Goal: Task Accomplishment & Management: Manage account settings

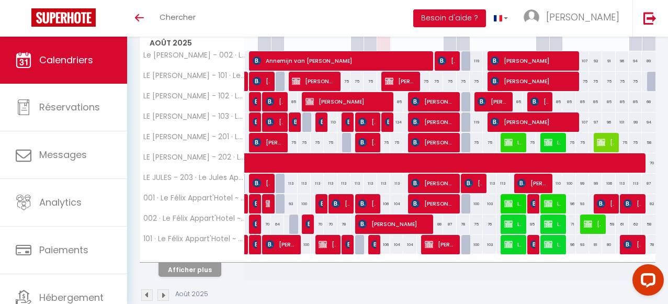
scroll to position [172, 0]
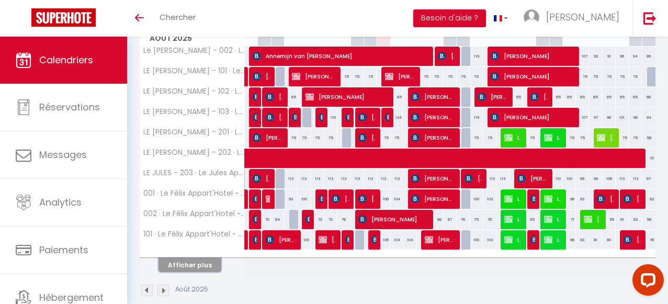
click at [205, 263] on button "Afficher plus" at bounding box center [190, 265] width 63 height 14
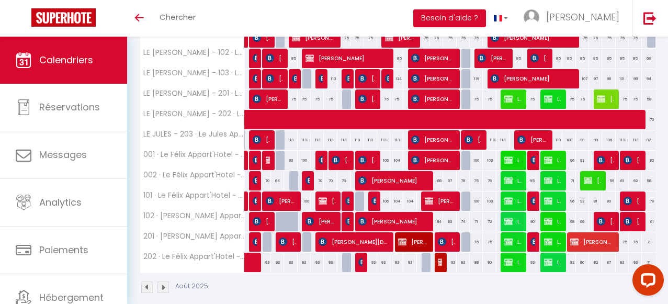
scroll to position [222, 0]
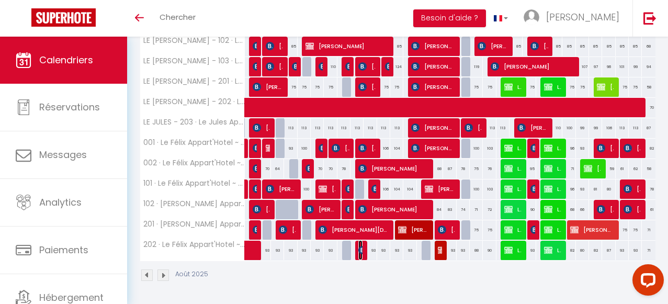
click at [362, 252] on img at bounding box center [362, 250] width 8 height 8
select select "OK"
select select "KO"
select select "0"
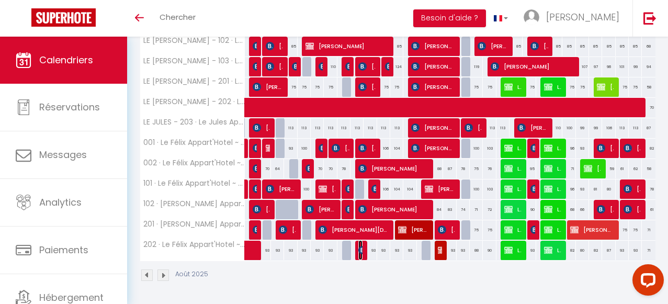
select select "1"
select select
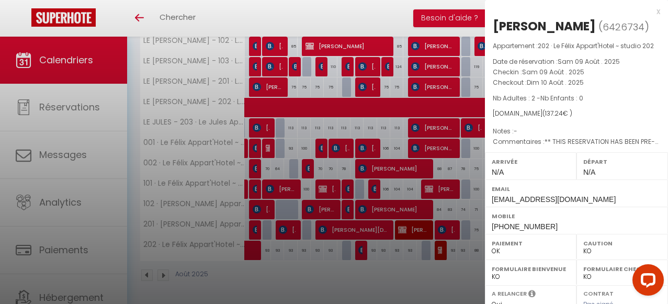
click at [446, 268] on div at bounding box center [334, 152] width 668 height 304
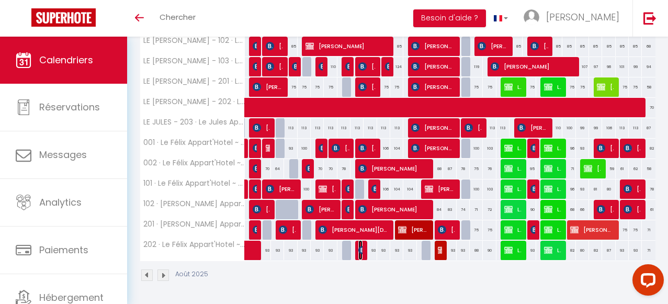
click at [361, 252] on img at bounding box center [362, 250] width 8 height 8
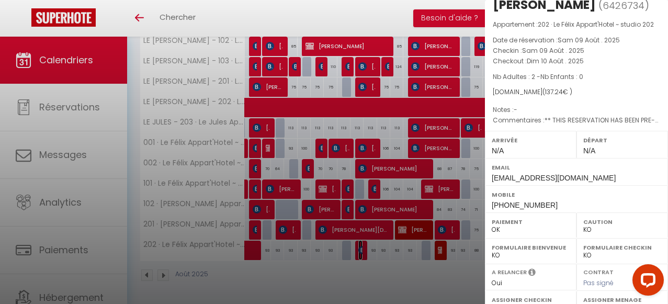
scroll to position [0, 0]
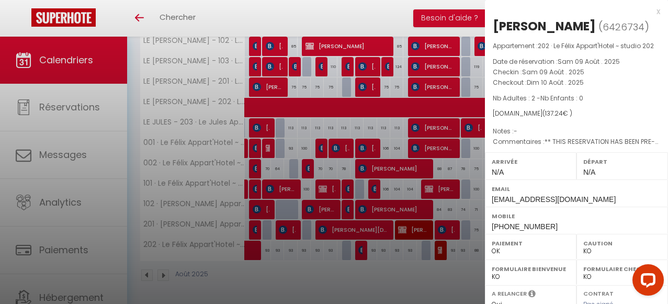
click at [658, 10] on div "x" at bounding box center [572, 11] width 175 height 13
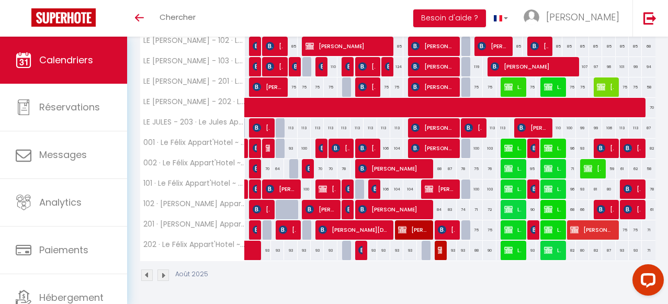
click at [437, 274] on div "Août 2025" at bounding box center [398, 276] width 516 height 31
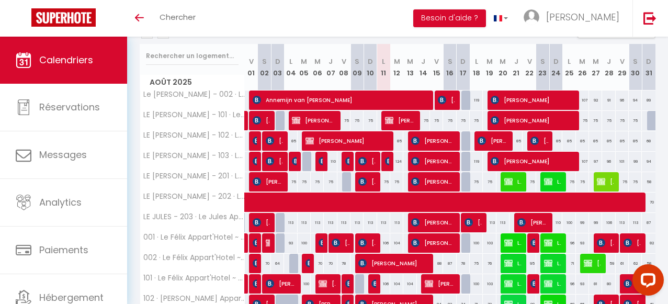
scroll to position [129, 0]
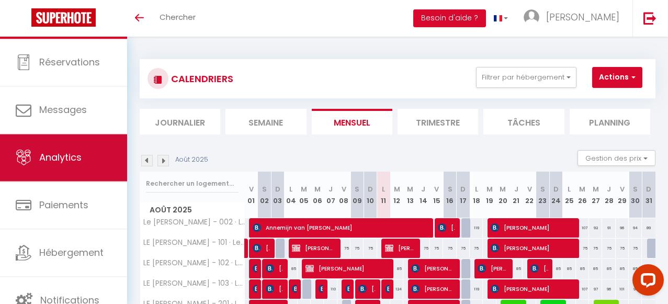
click at [91, 169] on link "Analytics" at bounding box center [63, 157] width 127 height 47
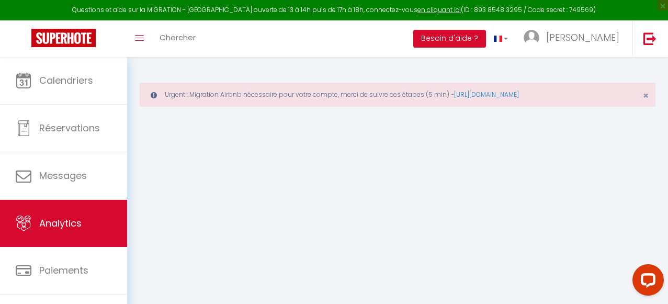
select select "2025"
select select "8"
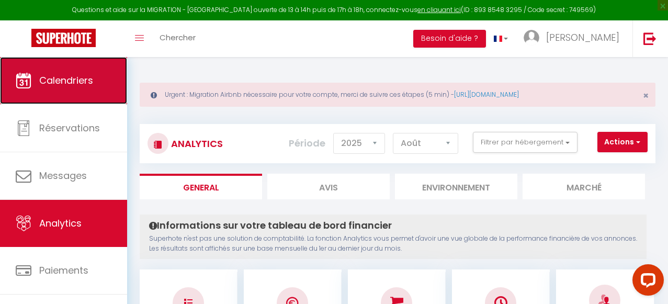
click at [56, 87] on span "Calendriers" at bounding box center [66, 80] width 54 height 13
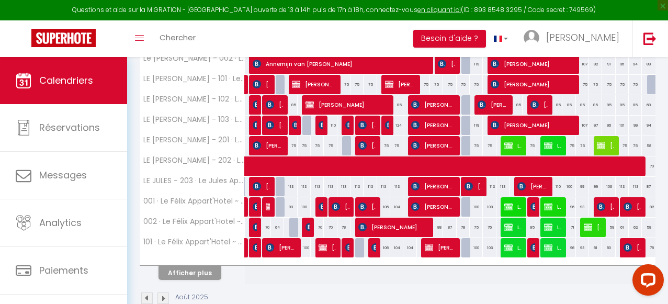
scroll to position [232, 0]
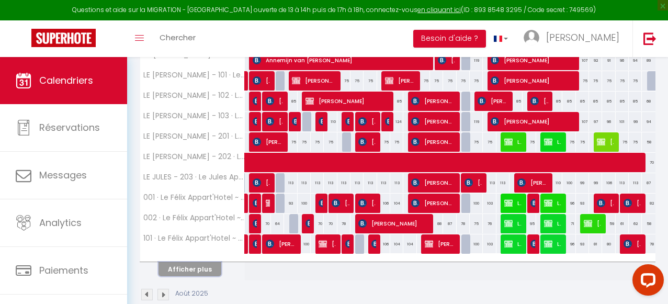
click at [205, 268] on button "Afficher plus" at bounding box center [190, 269] width 63 height 14
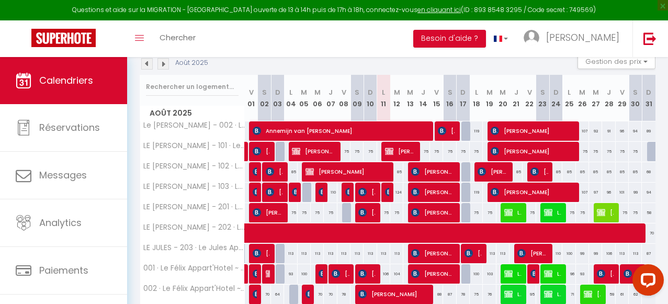
scroll to position [170, 0]
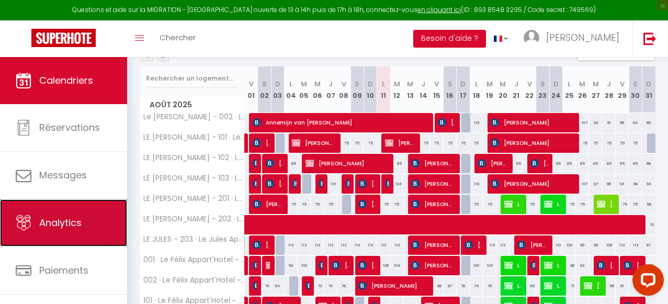
click at [94, 217] on link "Analytics" at bounding box center [63, 222] width 127 height 47
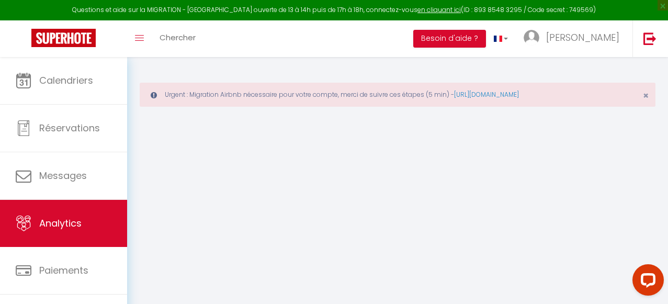
select select "2025"
select select "8"
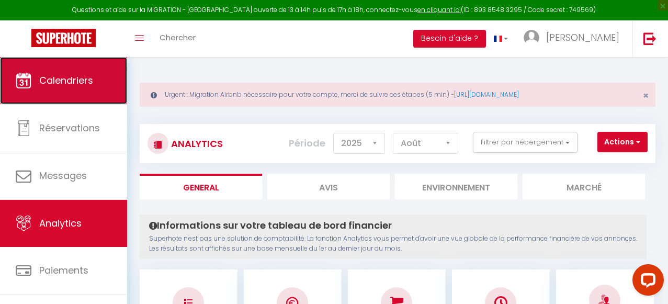
click at [50, 76] on span "Calendriers" at bounding box center [66, 80] width 54 height 13
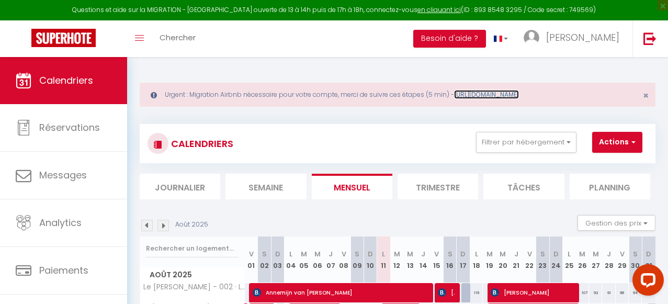
click at [496, 93] on link "[URL][DOMAIN_NAME]" at bounding box center [486, 94] width 65 height 9
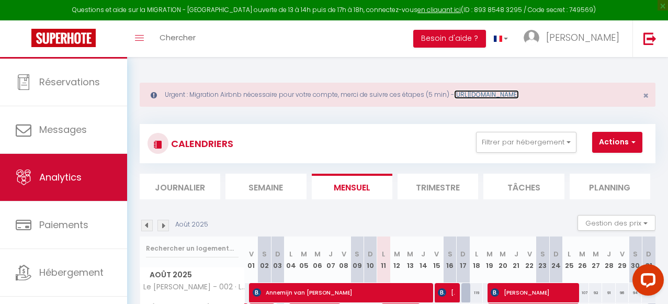
scroll to position [63, 0]
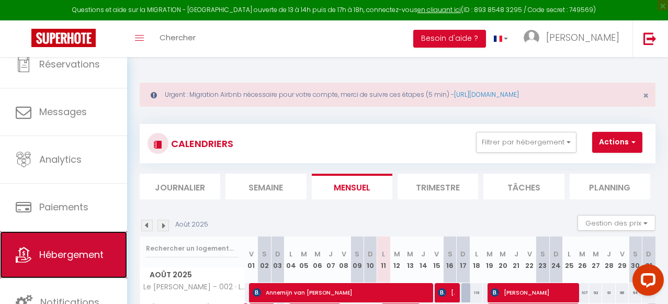
click at [75, 252] on span "Hébergement" at bounding box center [71, 254] width 64 height 13
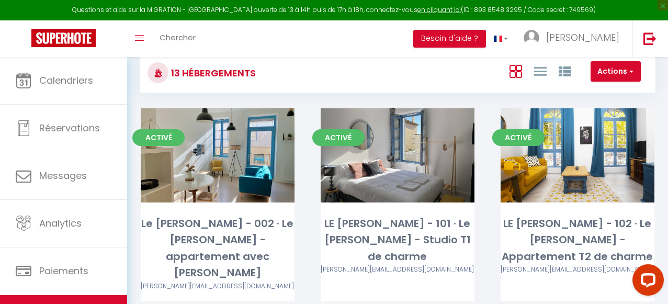
scroll to position [99, 0]
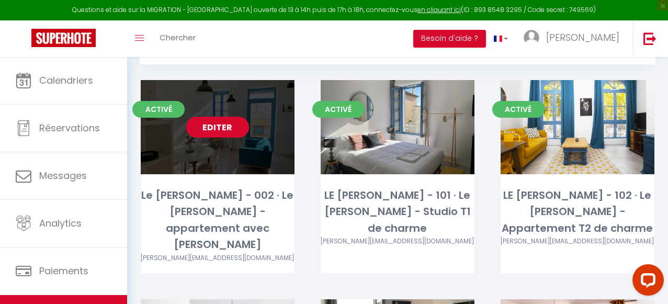
click at [222, 127] on link "Editer" at bounding box center [217, 127] width 63 height 21
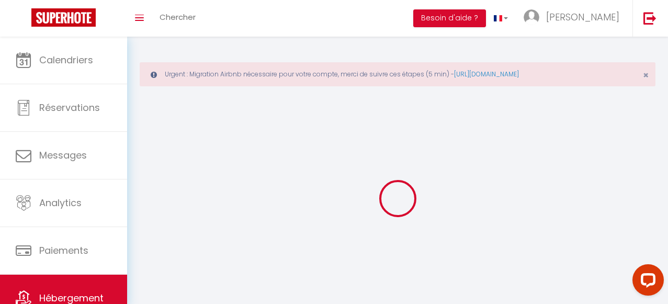
select select
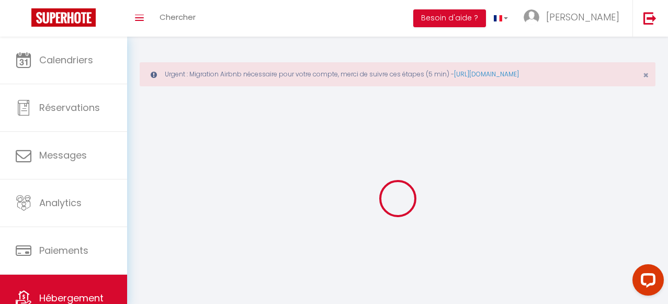
select select
checkbox input "false"
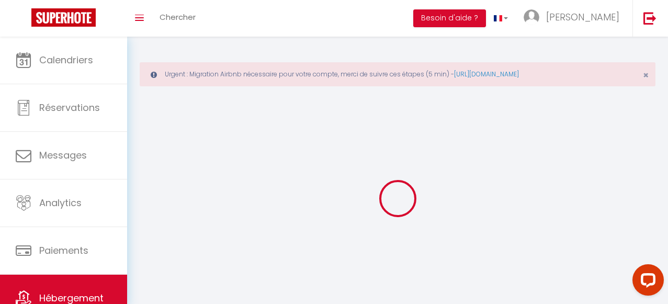
select select "28"
select select
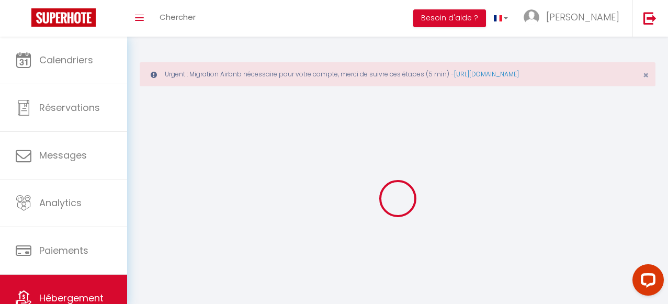
select select
checkbox input "false"
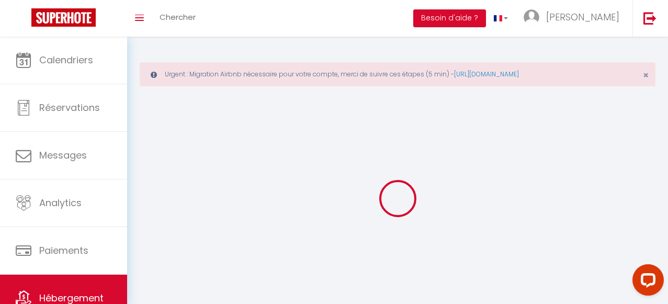
checkbox input "false"
select select
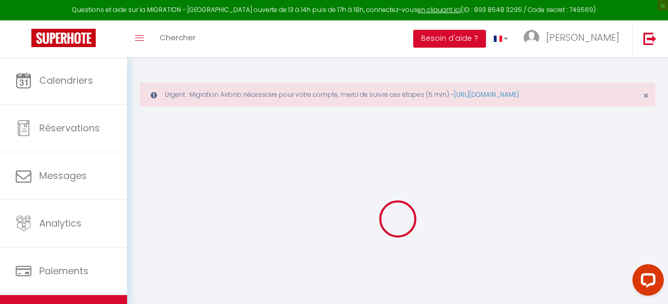
select select
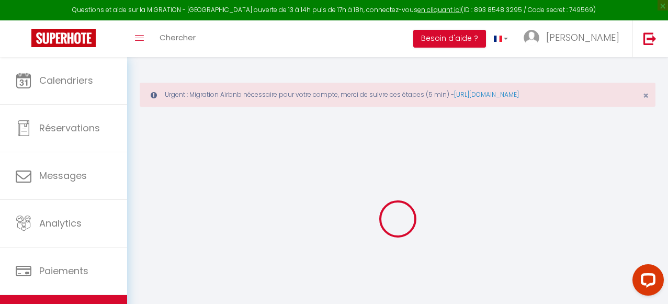
select select
checkbox input "false"
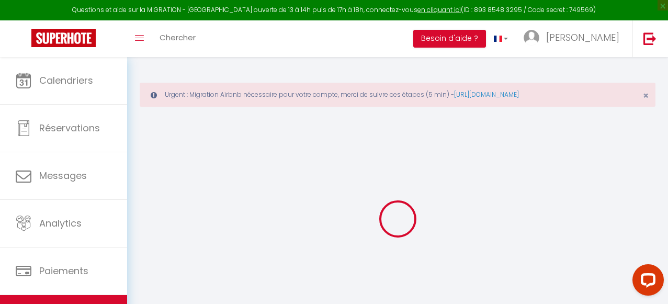
select select
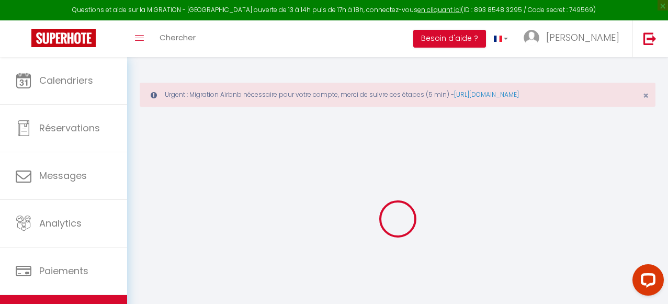
select select
checkbox input "false"
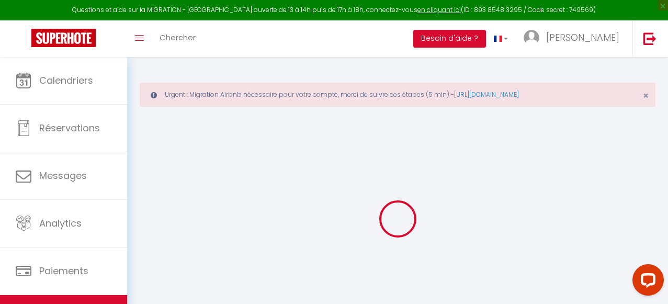
checkbox input "false"
select select
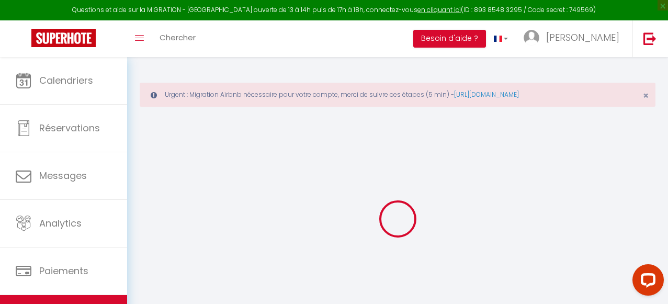
select select
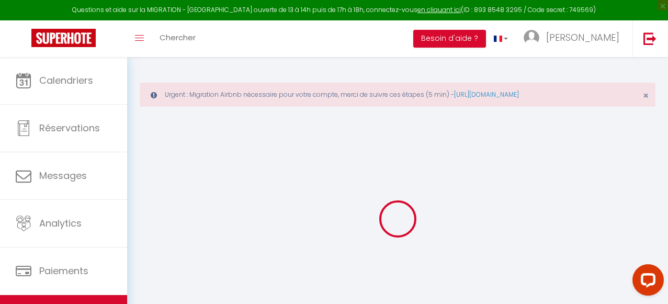
checkbox input "false"
select select
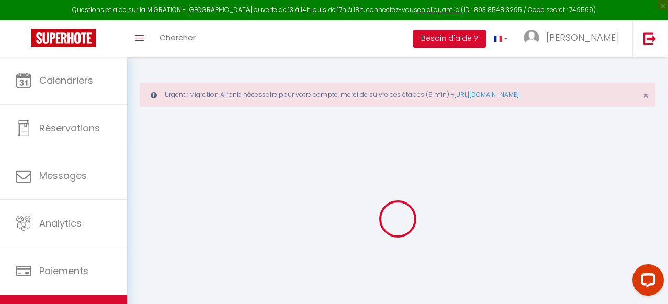
select select
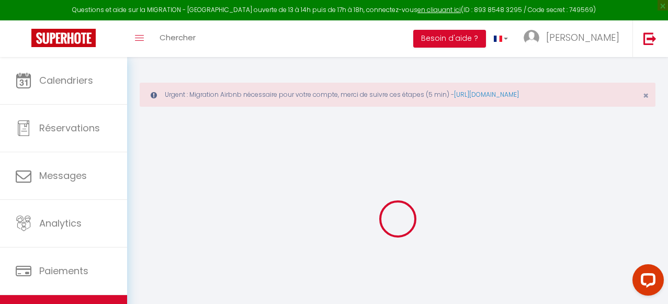
select select
checkbox input "false"
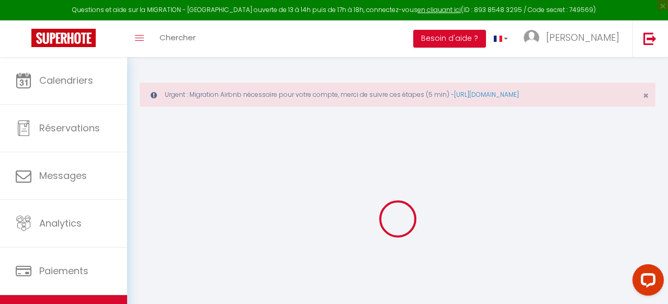
checkbox input "false"
select select
type input "Le [PERSON_NAME] - 002 · Le [PERSON_NAME] - appartement avec [PERSON_NAME]"
type input "[PERSON_NAME]"
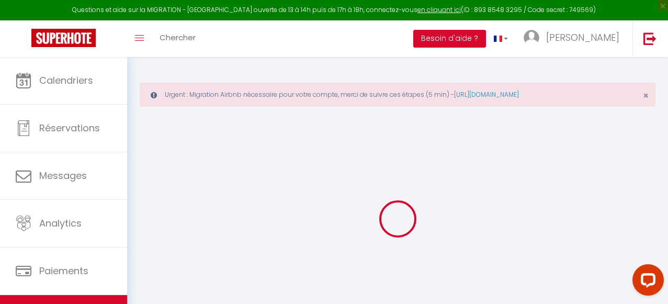
type input "SERVIEN"
type input "[GEOGRAPHIC_DATA]"
type input "Romans"
select select "2"
type input "95"
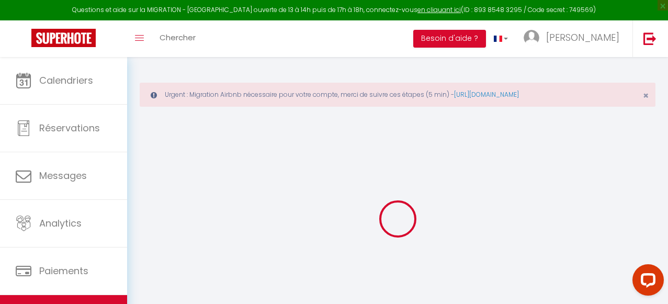
type input "40"
select select
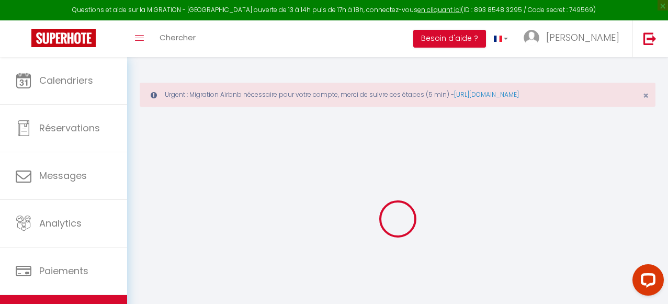
select select
type input "[STREET_ADDRESS][PERSON_NAME]"
type input "26100"
type input "[GEOGRAPHIC_DATA]"
type input "[PERSON_NAME][EMAIL_ADDRESS][DOMAIN_NAME]"
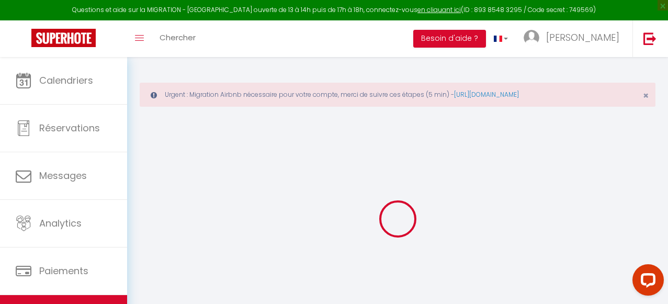
select select "15207"
checkbox input "false"
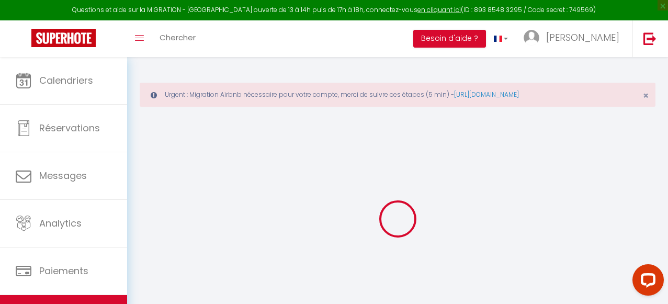
type input "0"
select select
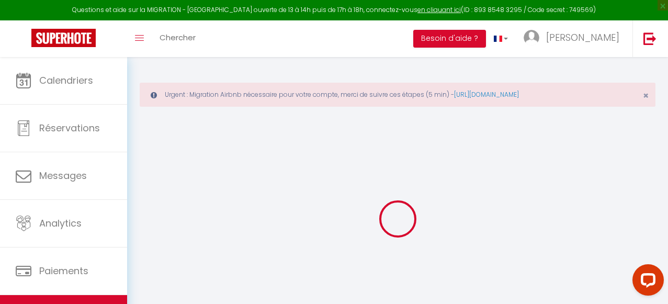
select select
checkbox input "false"
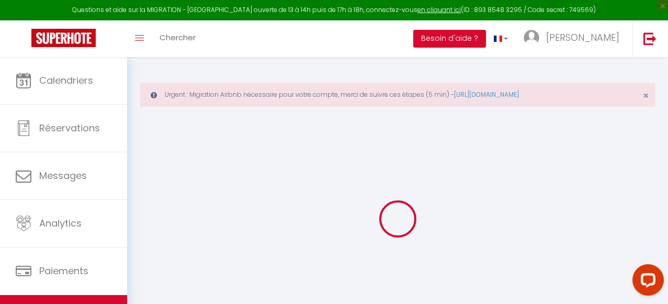
checkbox input "false"
select select
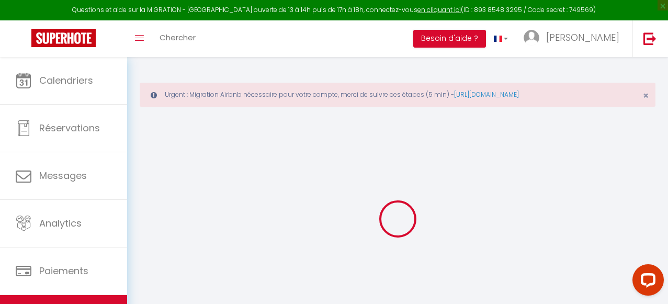
select select
checkbox input "false"
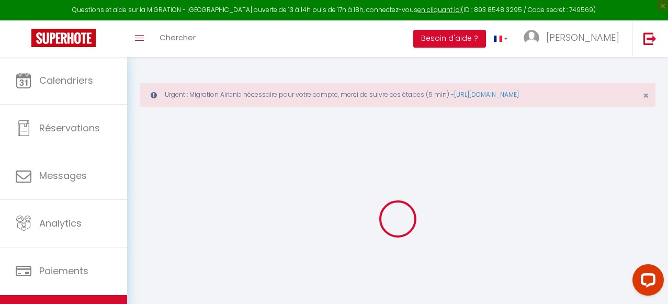
checkbox input "false"
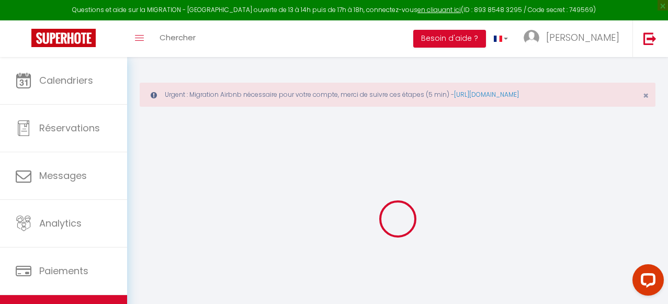
checkbox input "false"
select select "14:00"
select select
select select "11:00"
select select "30"
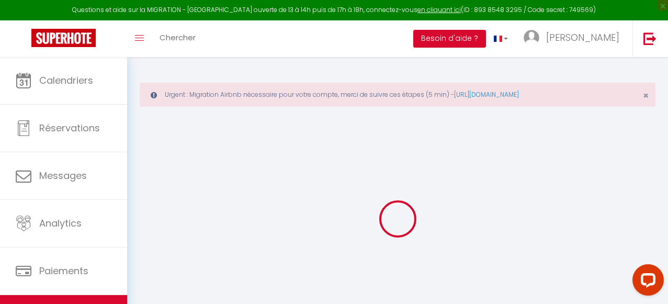
select select "120"
select select
checkbox input "false"
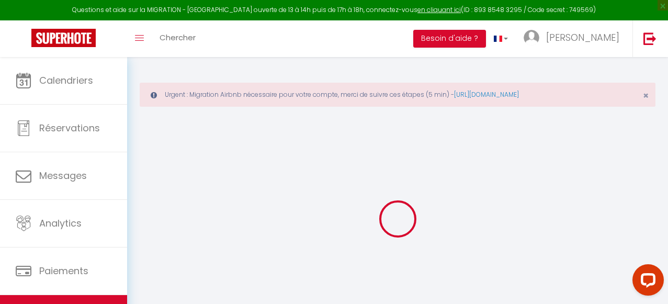
checkbox input "false"
select select
checkbox input "false"
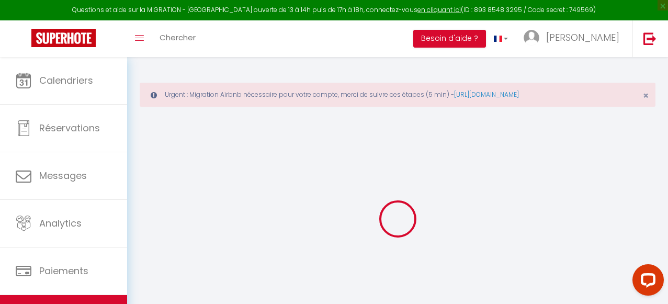
checkbox input "false"
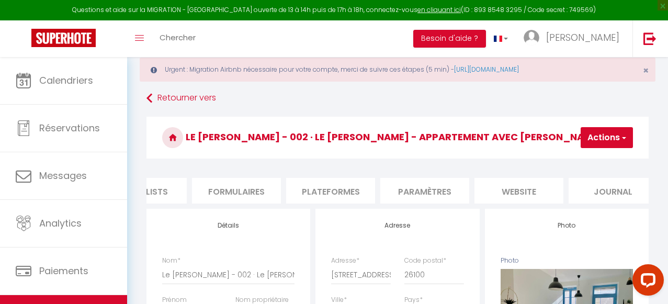
scroll to position [0, 440]
click at [339, 186] on li "Plateformes" at bounding box center [316, 191] width 89 height 26
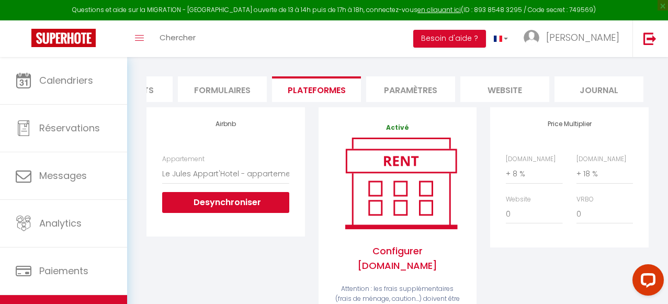
scroll to position [129, 0]
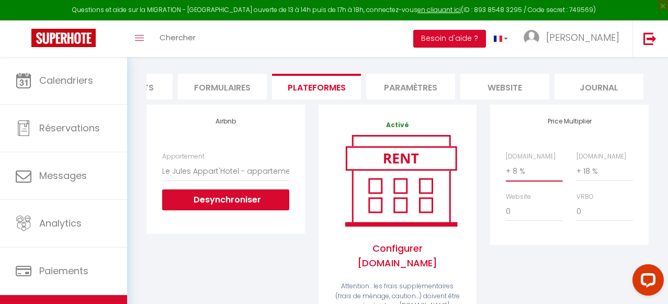
click at [517, 171] on select "0 + 1 % + 2 % + 3 % + 4 % + 5 % + 6 % + 7 % + 8 % + 9 %" at bounding box center [534, 171] width 57 height 20
click at [506, 161] on select "0 + 1 % + 2 % + 3 % + 4 % + 5 % + 6 % + 7 % + 8 % + 9 %" at bounding box center [534, 171] width 57 height 20
click at [522, 175] on select "0 + 1 % + 2 % + 3 % + 4 % + 5 % + 6 % + 7 % + 8 % + 9 %" at bounding box center [534, 171] width 57 height 20
select select "+ 22 %"
click at [506, 161] on select "0 + 1 % + 2 % + 3 % + 4 % + 5 % + 6 % + 7 % + 8 % + 9 %" at bounding box center [534, 171] width 57 height 20
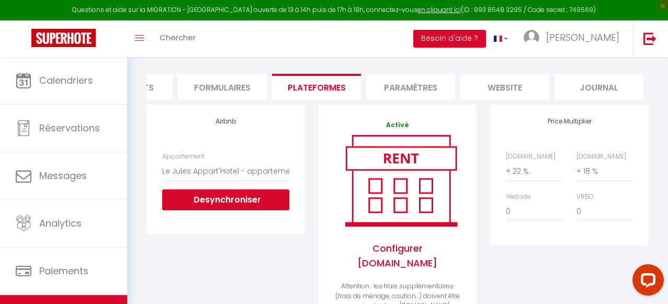
click at [534, 261] on div "Price Multiplier [DOMAIN_NAME] 0 + 1 % + 2 % + 3 % + 4 % + 5 % + 6 % + 7 %" at bounding box center [570, 253] width 172 height 297
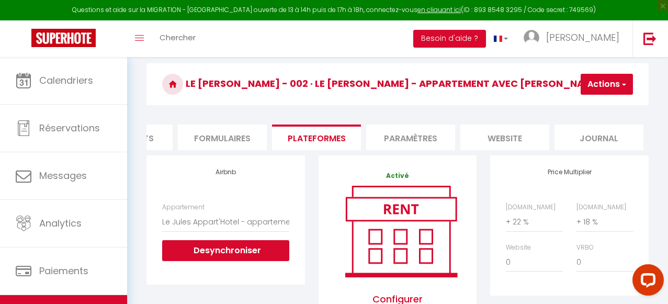
scroll to position [0, 0]
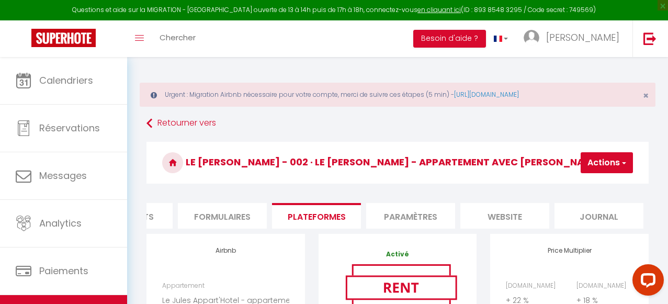
click at [603, 170] on button "Actions" at bounding box center [607, 162] width 52 height 21
click at [590, 185] on link "Enregistrer" at bounding box center [591, 186] width 83 height 14
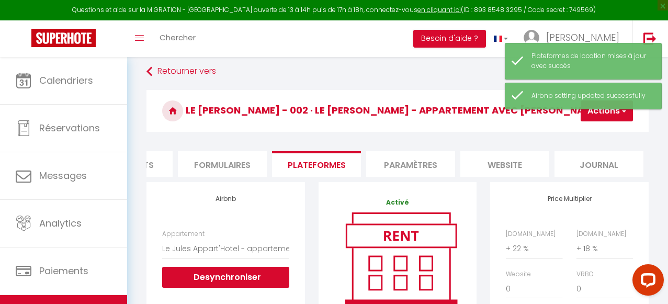
scroll to position [60, 0]
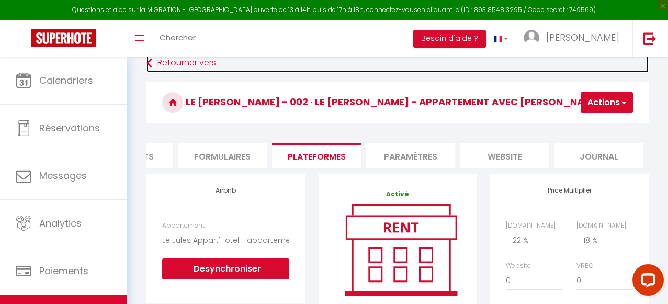
click at [205, 63] on link "Retourner vers" at bounding box center [398, 63] width 502 height 19
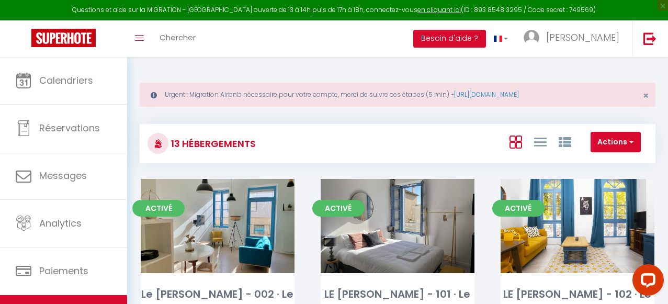
scroll to position [77, 0]
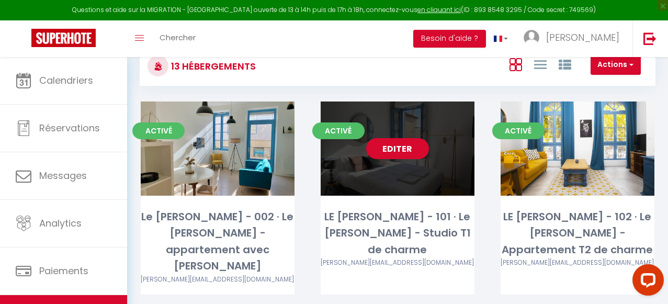
click at [407, 145] on link "Editer" at bounding box center [397, 148] width 63 height 21
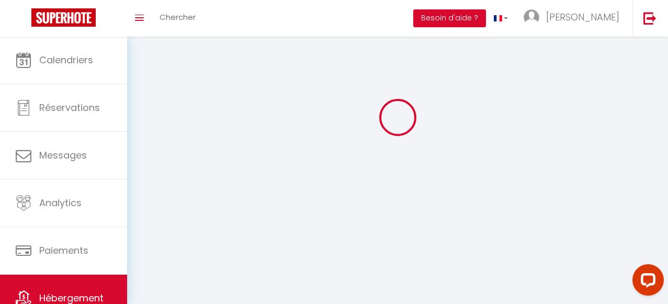
select select "1"
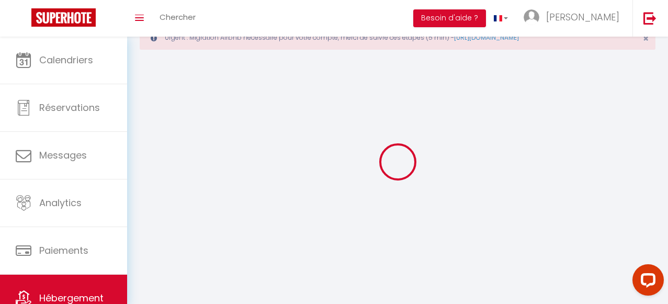
select select
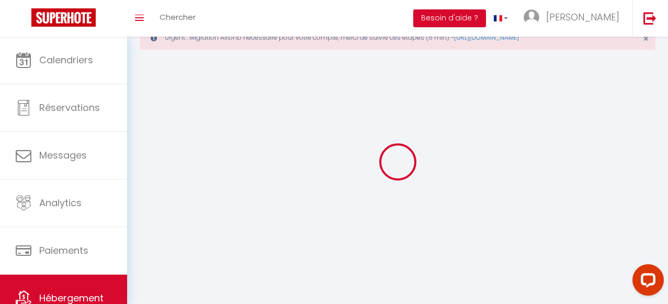
select select
checkbox input "false"
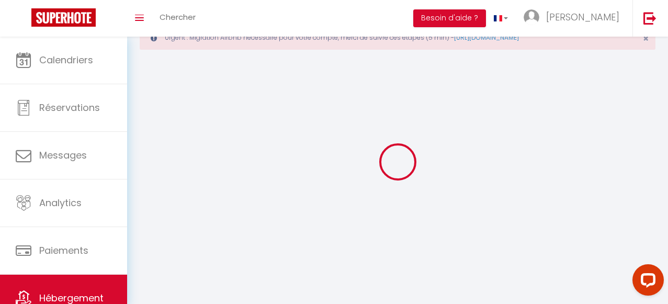
select select "28"
select select
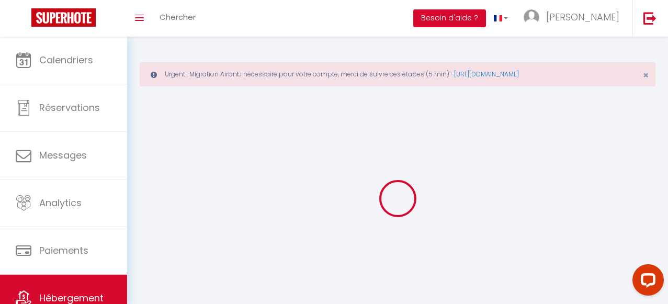
select select
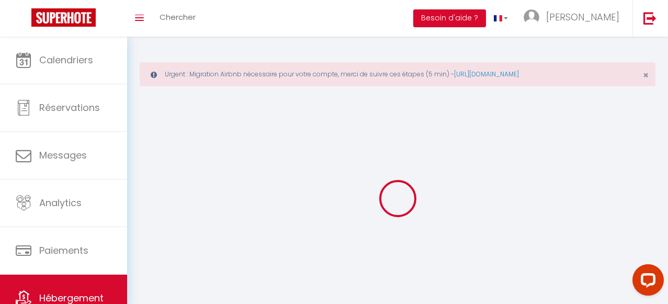
select select
checkbox input "false"
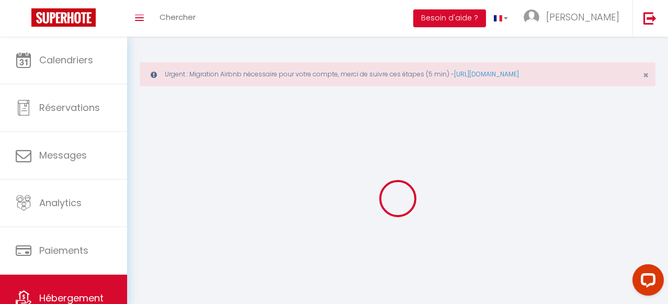
select select
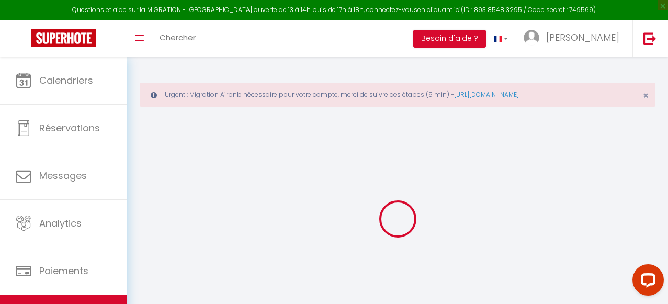
select select
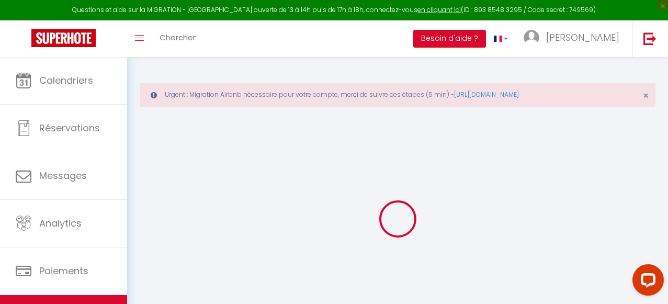
select select
checkbox input "false"
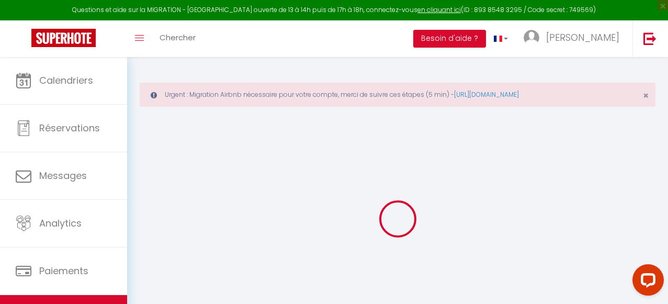
select select
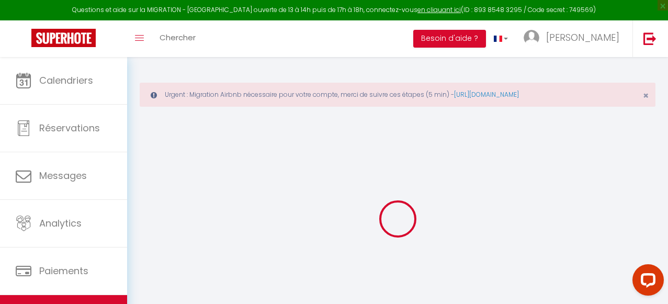
select select
checkbox input "false"
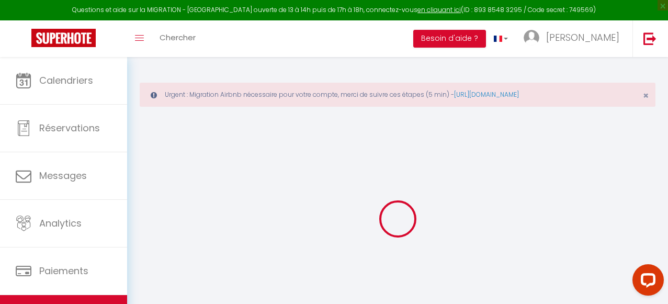
checkbox input "false"
select select
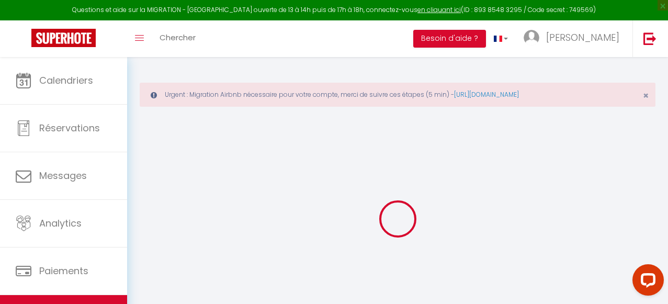
select select
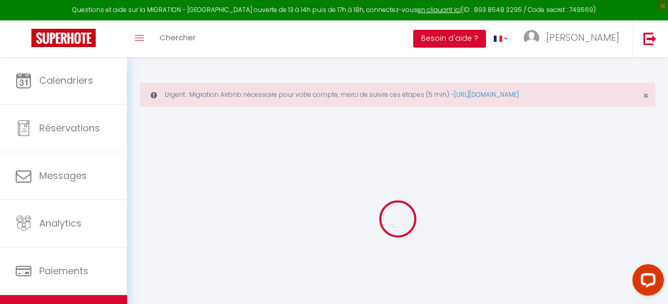
checkbox input "false"
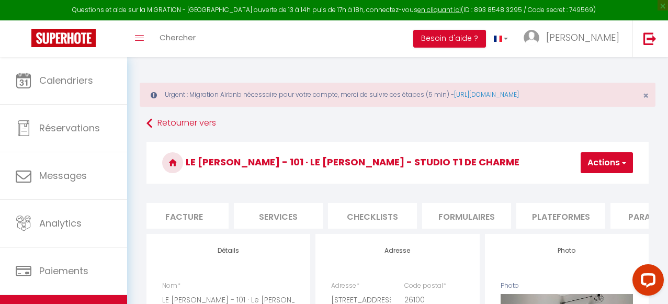
scroll to position [0, 198]
click at [548, 215] on li "Plateformes" at bounding box center [557, 216] width 89 height 26
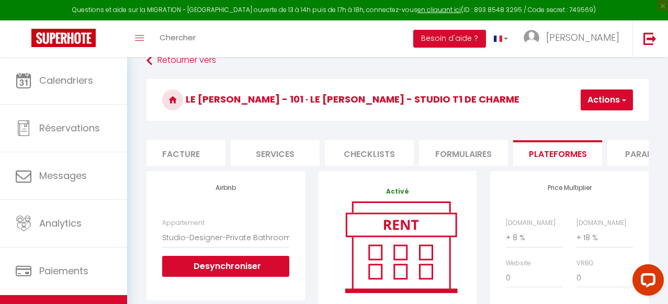
scroll to position [77, 0]
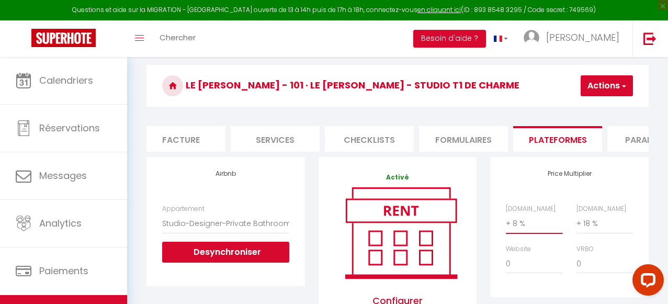
click at [520, 226] on select "0 + 1 % + 2 % + 3 % + 4 % + 5 % + 6 % + 7 % + 8 % + 9 %" at bounding box center [534, 224] width 57 height 20
click at [506, 214] on select "0 + 1 % + 2 % + 3 % + 4 % + 5 % + 6 % + 7 % + 8 % + 9 %" at bounding box center [534, 224] width 57 height 20
click at [615, 90] on button "Actions" at bounding box center [607, 85] width 52 height 21
click at [589, 110] on link "Enregistrer" at bounding box center [591, 109] width 83 height 14
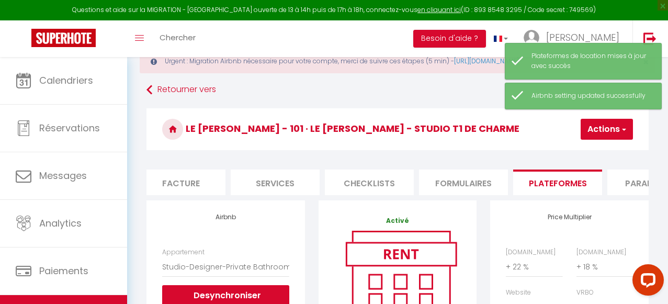
scroll to position [0, 0]
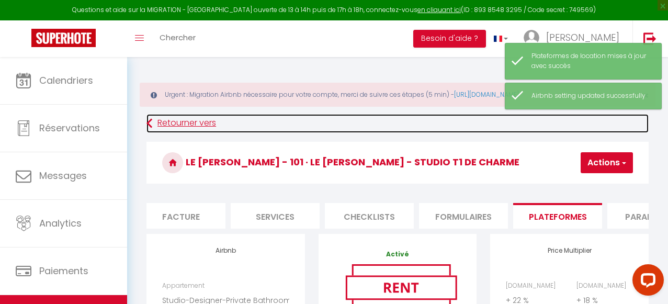
click at [179, 123] on link "Retourner vers" at bounding box center [398, 123] width 502 height 19
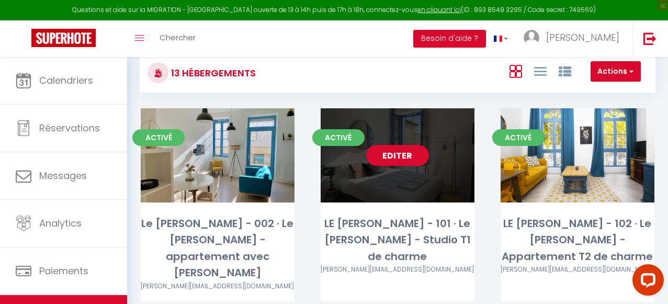
scroll to position [77, 0]
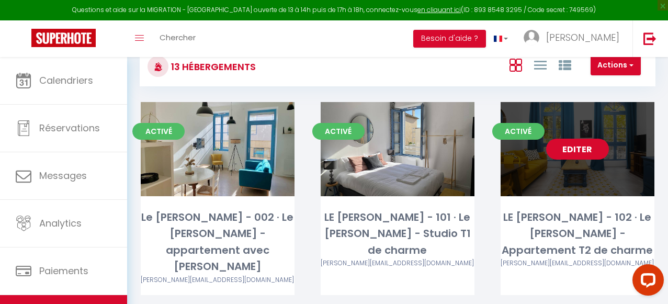
click at [573, 145] on link "Editer" at bounding box center [577, 149] width 63 height 21
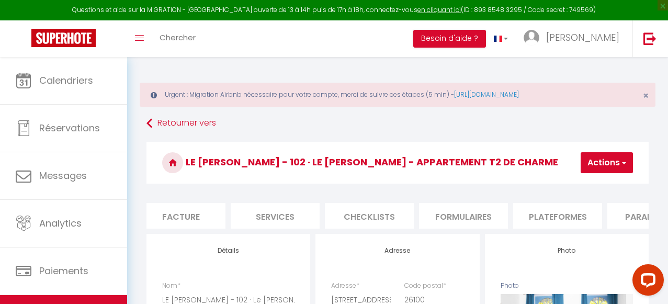
scroll to position [0, 205]
click at [559, 215] on li "Plateformes" at bounding box center [551, 216] width 89 height 26
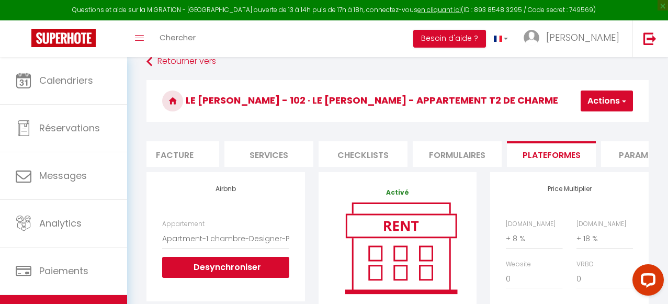
scroll to position [65, 0]
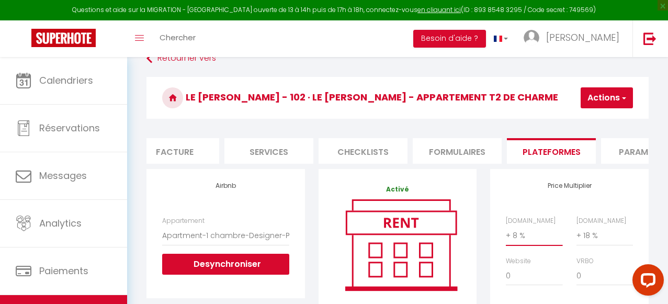
click at [518, 239] on select "0 + 1 % + 2 % + 3 % + 4 % + 5 % + 6 % + 7 % + 8 % + 9 %" at bounding box center [534, 236] width 57 height 20
click at [506, 226] on select "0 + 1 % + 2 % + 3 % + 4 % + 5 % + 6 % + 7 % + 8 % + 9 %" at bounding box center [534, 236] width 57 height 20
click at [622, 97] on span "button" at bounding box center [623, 98] width 7 height 10
click at [590, 121] on link "Enregistrer" at bounding box center [591, 121] width 83 height 14
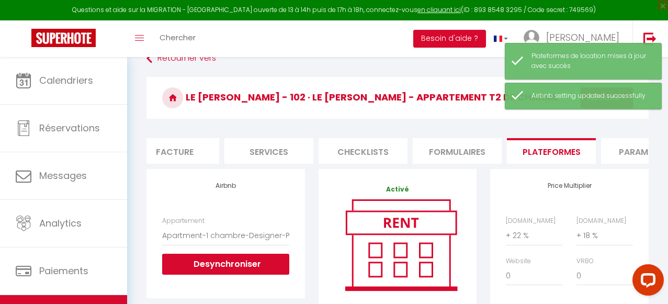
scroll to position [0, 0]
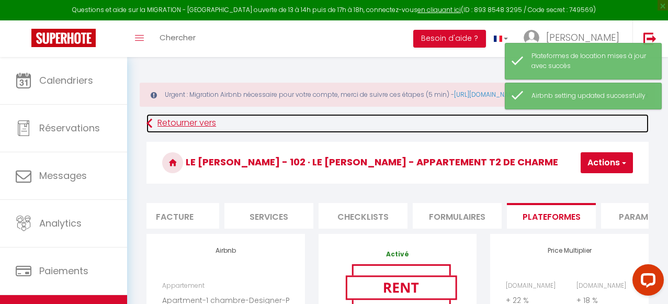
click at [196, 121] on link "Retourner vers" at bounding box center [398, 123] width 502 height 19
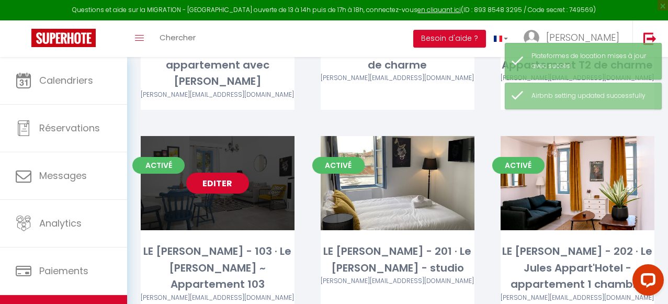
scroll to position [264, 0]
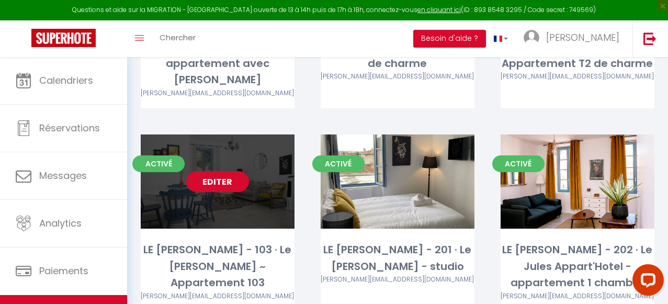
click at [221, 171] on link "Editer" at bounding box center [217, 181] width 63 height 21
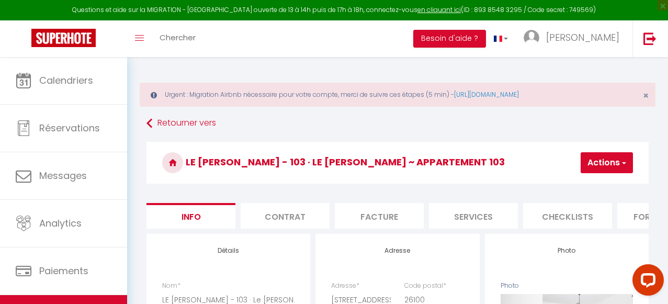
click at [610, 165] on button "Actions" at bounding box center [607, 162] width 52 height 21
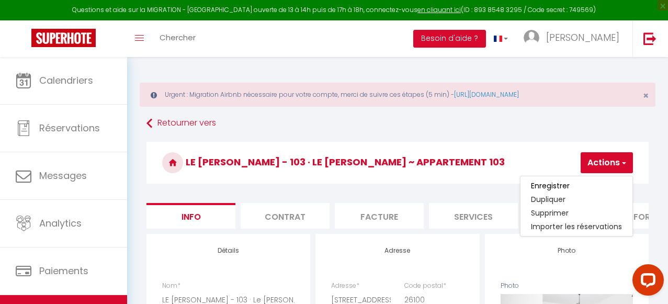
click at [548, 155] on h3 "LE [PERSON_NAME] - 103 · Le [PERSON_NAME] ~ Appartement 103" at bounding box center [398, 163] width 502 height 42
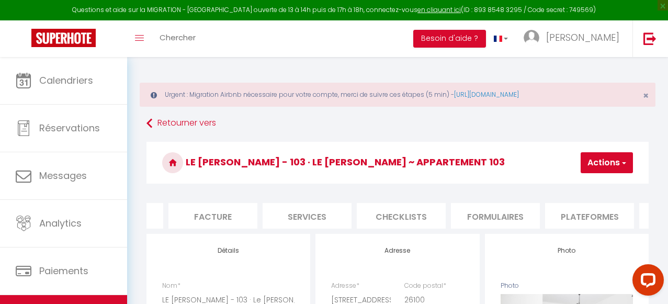
scroll to position [0, 176]
click at [582, 215] on li "Plateformes" at bounding box center [580, 216] width 89 height 26
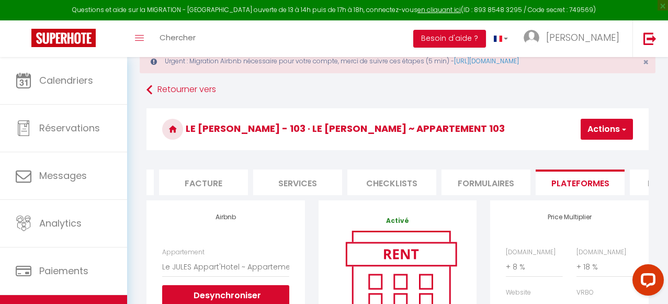
scroll to position [42, 0]
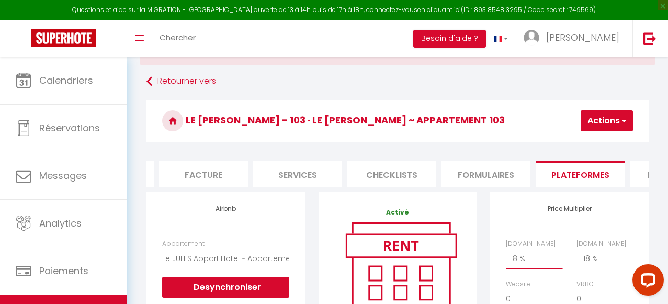
click at [518, 259] on select "0 + 1 % + 2 % + 3 % + 4 % + 5 % + 6 % + 7 % + 8 % + 9 %" at bounding box center [534, 259] width 57 height 20
click at [506, 249] on select "0 + 1 % + 2 % + 3 % + 4 % + 5 % + 6 % + 7 % + 8 % + 9 %" at bounding box center [534, 259] width 57 height 20
click at [596, 124] on button "Actions" at bounding box center [607, 120] width 52 height 21
click at [582, 143] on link "Enregistrer" at bounding box center [591, 144] width 83 height 14
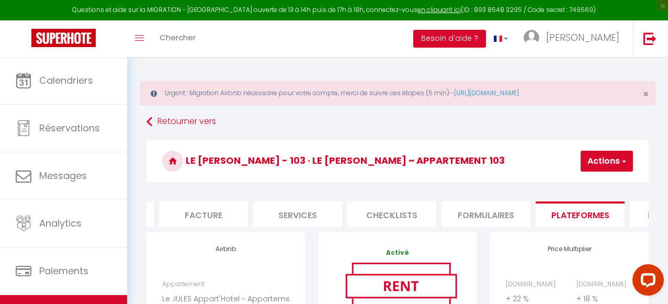
scroll to position [0, 0]
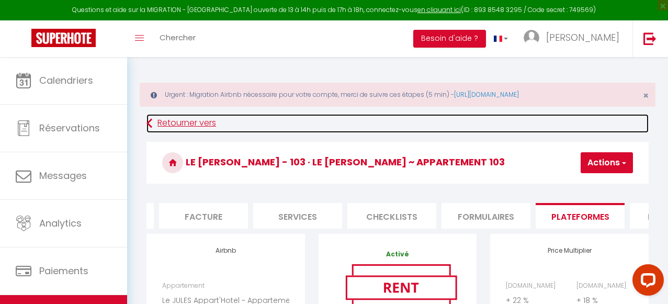
click at [199, 126] on link "Retourner vers" at bounding box center [398, 123] width 502 height 19
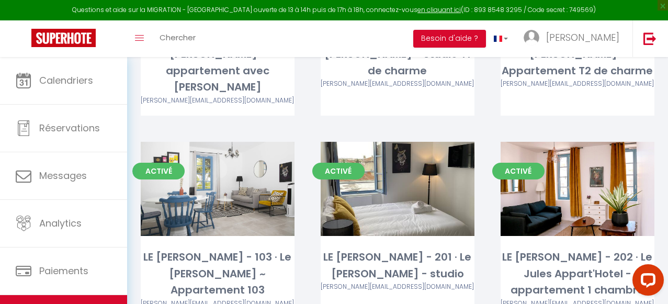
scroll to position [265, 0]
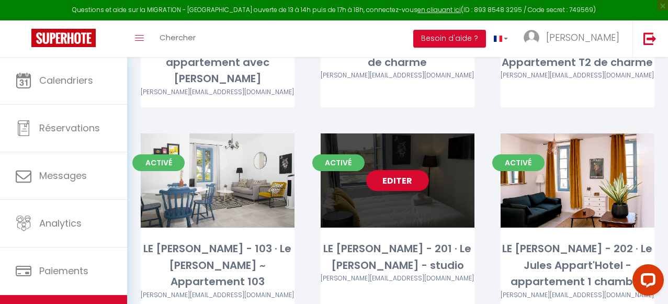
click at [398, 170] on link "Editer" at bounding box center [397, 180] width 63 height 21
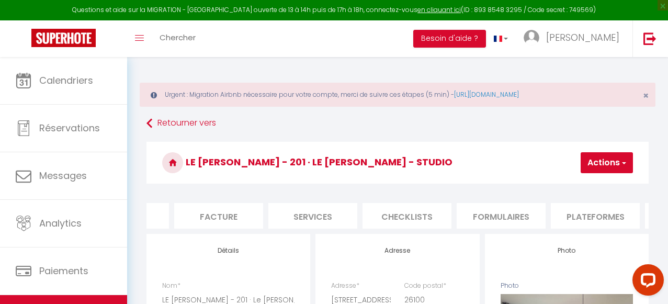
scroll to position [0, 169]
click at [579, 216] on li "Plateformes" at bounding box center [587, 216] width 89 height 26
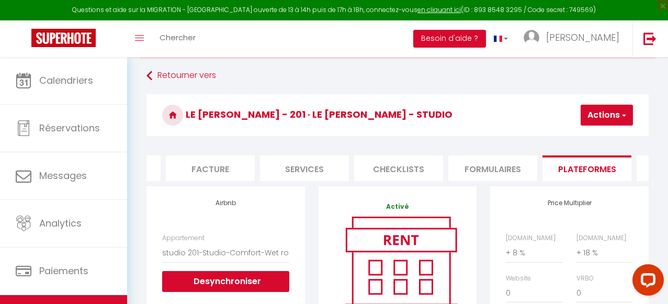
scroll to position [49, 0]
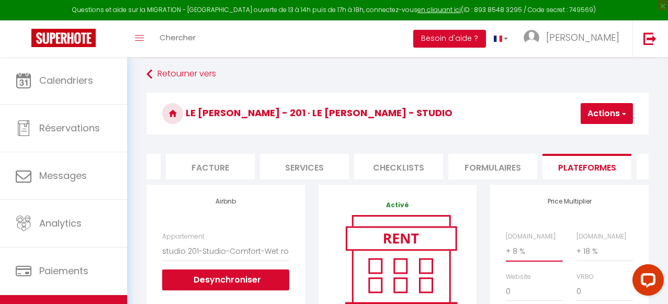
click at [519, 249] on select "0 + 1 % + 2 % + 3 % + 4 % + 5 % + 6 % + 7 % + 8 % + 9 %" at bounding box center [534, 251] width 57 height 20
click at [506, 241] on select "0 + 1 % + 2 % + 3 % + 4 % + 5 % + 6 % + 7 % + 8 % + 9 %" at bounding box center [534, 251] width 57 height 20
click at [599, 117] on button "Actions" at bounding box center [607, 113] width 52 height 21
click at [588, 136] on link "Enregistrer" at bounding box center [591, 137] width 83 height 14
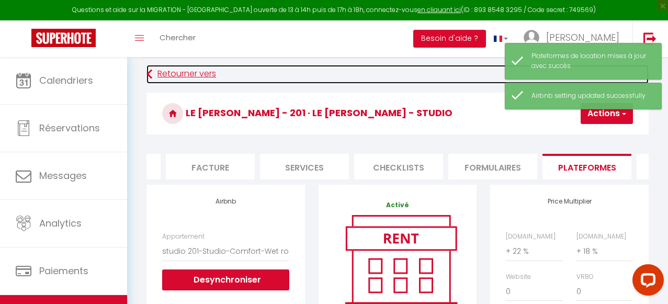
click at [196, 73] on link "Retourner vers" at bounding box center [398, 74] width 502 height 19
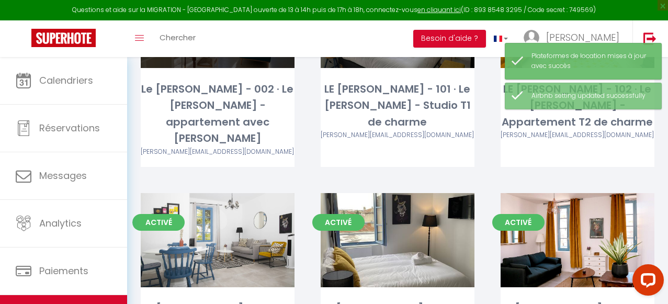
scroll to position [207, 0]
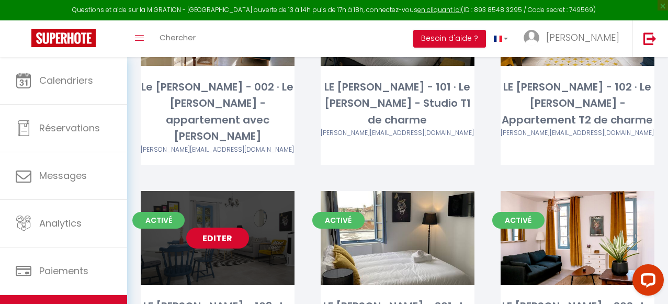
click at [226, 228] on link "Editer" at bounding box center [217, 238] width 63 height 21
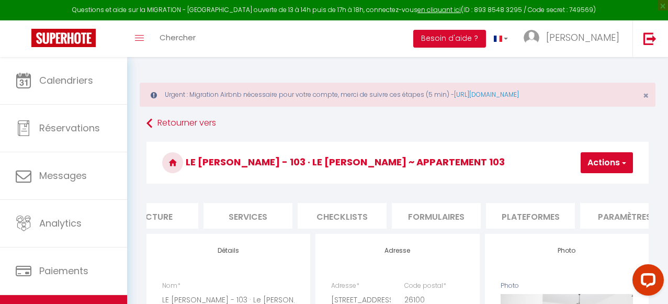
scroll to position [0, 241]
click at [523, 217] on li "Plateformes" at bounding box center [514, 216] width 89 height 26
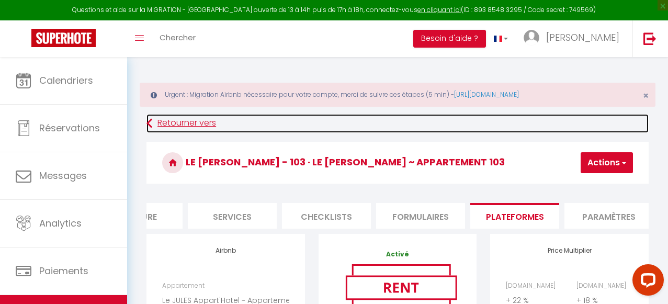
click at [159, 119] on link "Retourner vers" at bounding box center [398, 123] width 502 height 19
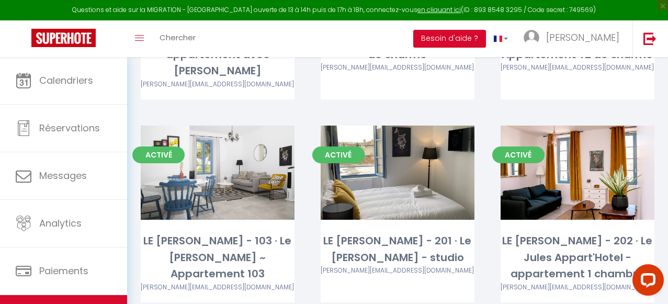
scroll to position [280, 0]
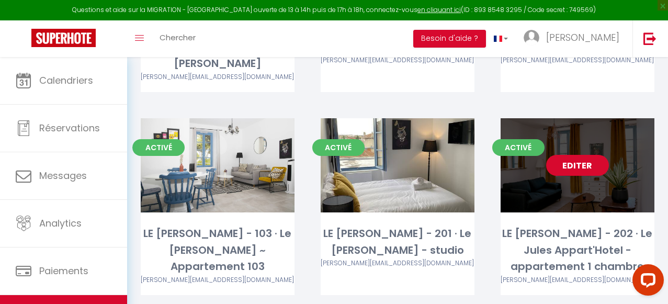
click at [587, 155] on link "Editer" at bounding box center [577, 165] width 63 height 21
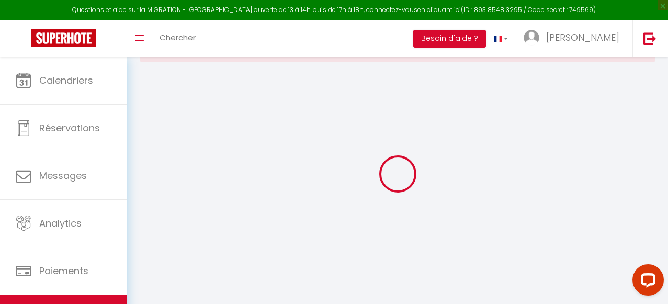
scroll to position [52, 0]
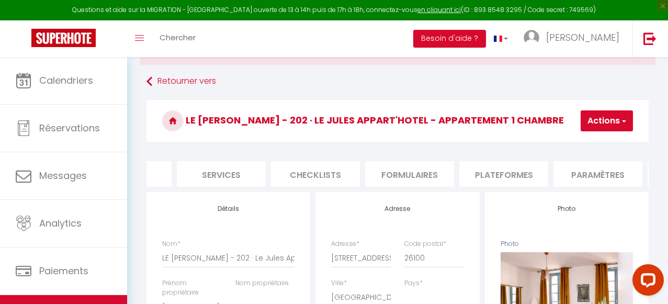
scroll to position [0, 265]
click at [513, 170] on li "Plateformes" at bounding box center [491, 174] width 89 height 26
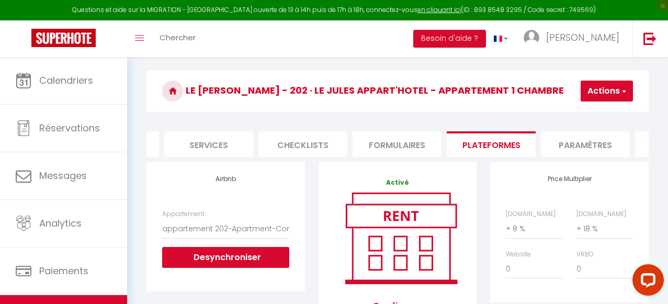
scroll to position [84, 0]
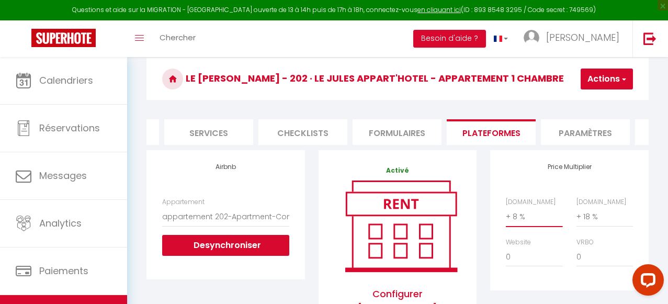
click at [517, 214] on select "0 + 1 % + 2 % + 3 % + 4 % + 5 % + 6 % + 7 % + 8 % + 9 %" at bounding box center [534, 217] width 57 height 20
click at [506, 207] on select "0 + 1 % + 2 % + 3 % + 4 % + 5 % + 6 % + 7 % + 8 % + 9 %" at bounding box center [534, 217] width 57 height 20
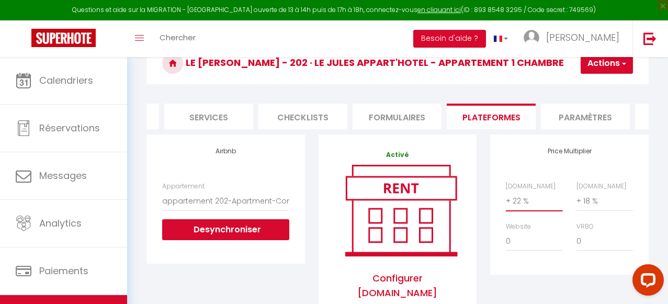
scroll to position [105, 0]
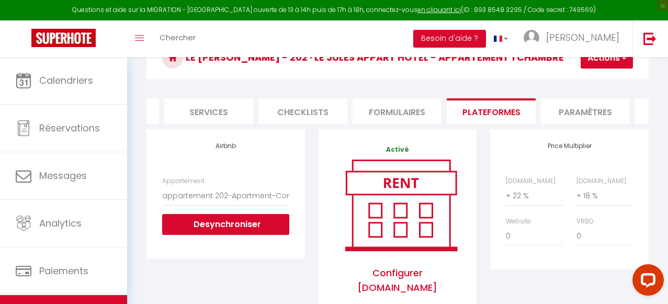
click at [611, 63] on button "Actions" at bounding box center [607, 58] width 52 height 21
click at [589, 82] on link "Enregistrer" at bounding box center [591, 81] width 83 height 14
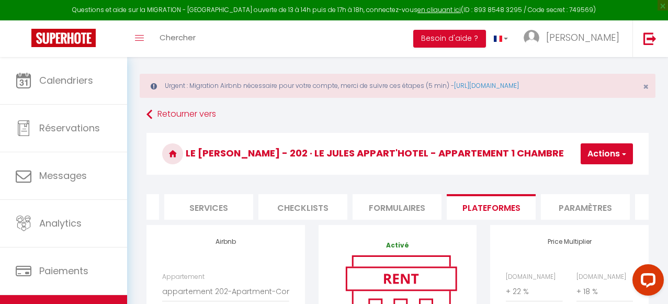
scroll to position [0, 0]
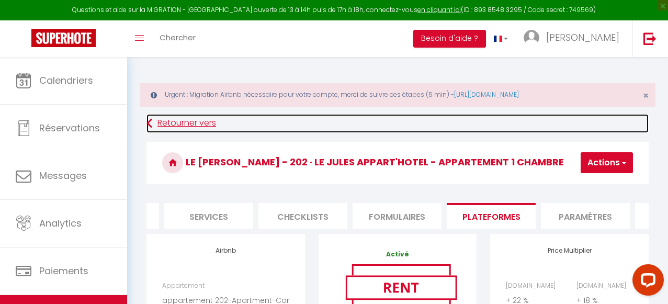
click at [193, 122] on link "Retourner vers" at bounding box center [398, 123] width 502 height 19
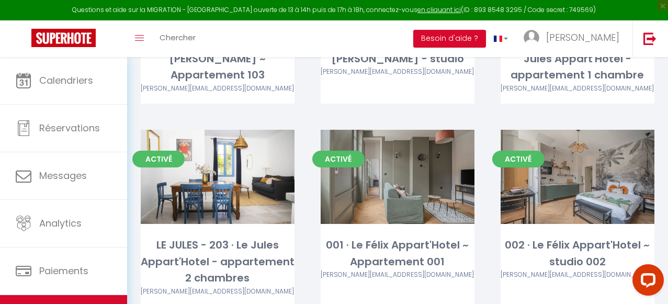
scroll to position [473, 0]
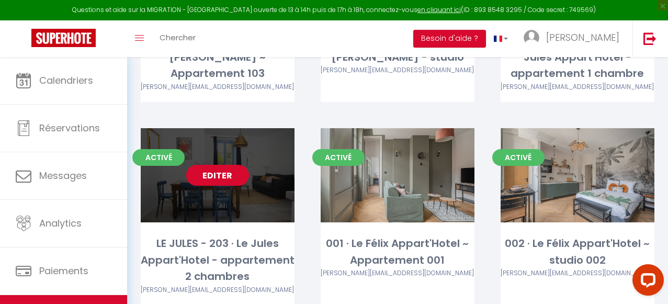
click at [223, 165] on link "Editer" at bounding box center [217, 175] width 63 height 21
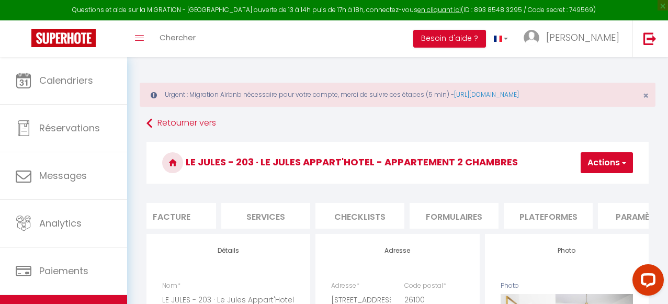
scroll to position [0, 209]
click at [558, 218] on li "Plateformes" at bounding box center [547, 216] width 89 height 26
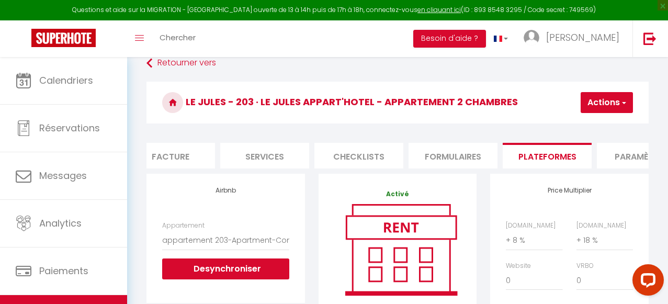
scroll to position [64, 0]
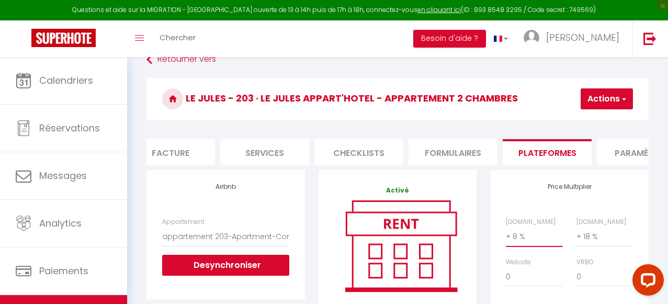
click at [518, 237] on select "0 + 1 % + 2 % + 3 % + 4 % + 5 % + 6 % + 7 % + 8 % + 9 %" at bounding box center [534, 237] width 57 height 20
click at [506, 227] on select "0 + 1 % + 2 % + 3 % + 4 % + 5 % + 6 % + 7 % + 8 % + 9 %" at bounding box center [534, 237] width 57 height 20
click at [618, 95] on button "Actions" at bounding box center [607, 98] width 52 height 21
click at [585, 122] on link "Enregistrer" at bounding box center [591, 122] width 83 height 14
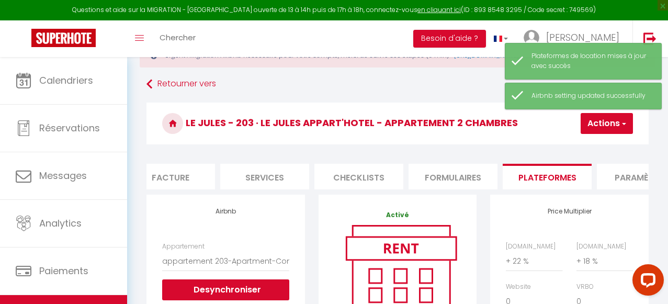
scroll to position [0, 0]
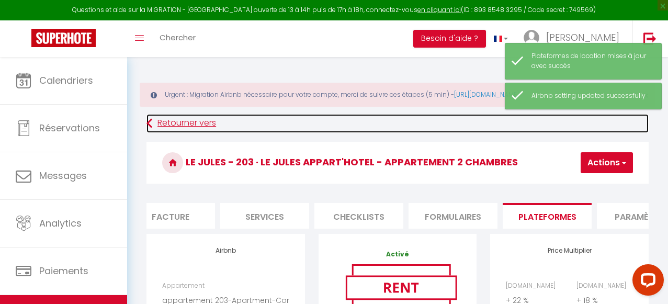
click at [191, 122] on link "Retourner vers" at bounding box center [398, 123] width 502 height 19
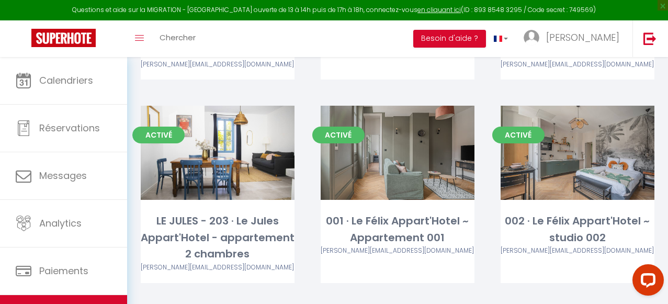
scroll to position [497, 0]
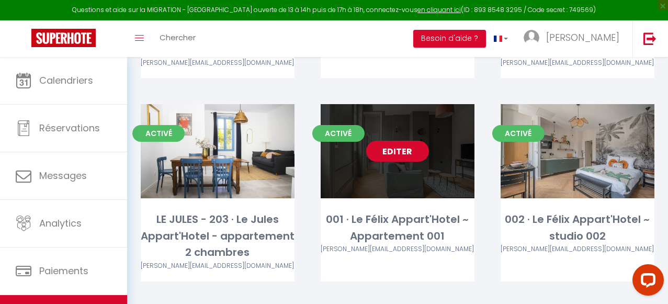
click at [405, 141] on link "Editer" at bounding box center [397, 151] width 63 height 21
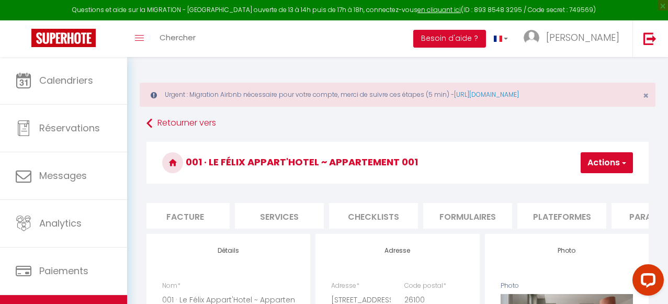
scroll to position [0, 195]
click at [553, 217] on li "Plateformes" at bounding box center [561, 216] width 89 height 26
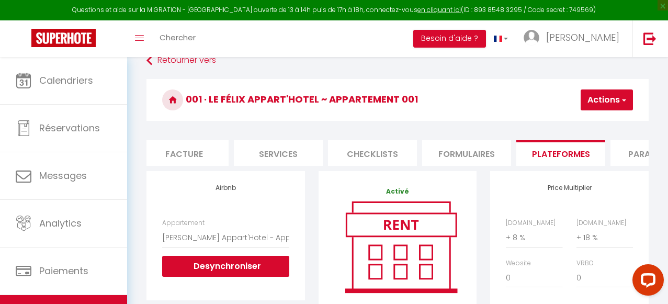
scroll to position [90, 0]
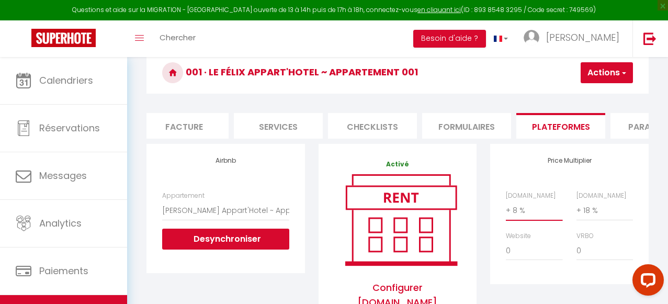
click at [514, 212] on select "0 + 1 % + 2 % + 3 % + 4 % + 5 % + 6 % + 7 % + 8 % + 9 %" at bounding box center [534, 210] width 57 height 20
click at [506, 200] on select "0 + 1 % + 2 % + 3 % + 4 % + 5 % + 6 % + 7 % + 8 % + 9 %" at bounding box center [534, 210] width 57 height 20
click at [605, 70] on button "Actions" at bounding box center [607, 72] width 52 height 21
click at [586, 95] on link "Enregistrer" at bounding box center [591, 96] width 83 height 14
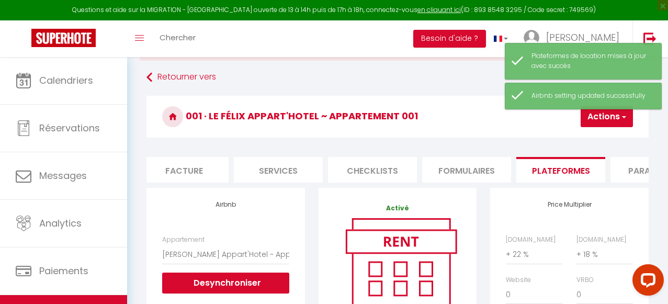
scroll to position [0, 0]
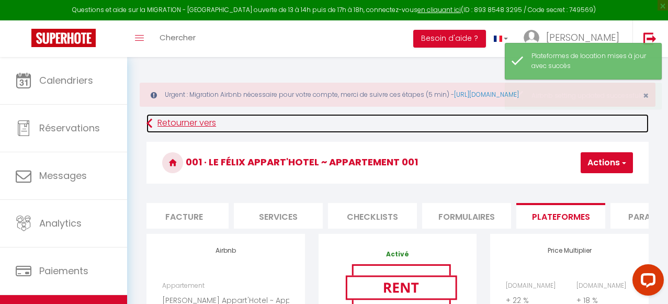
click at [189, 122] on link "Retourner vers" at bounding box center [398, 123] width 502 height 19
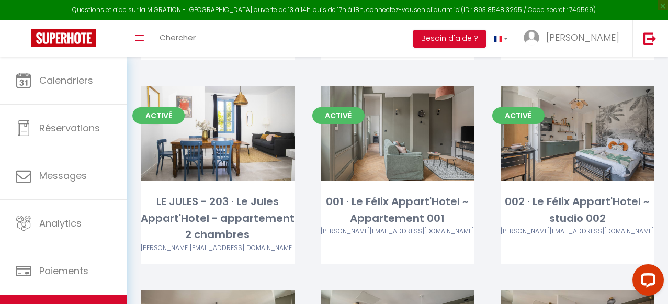
scroll to position [528, 0]
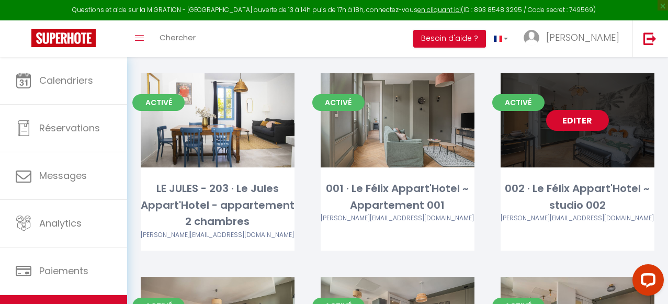
click at [575, 110] on link "Editer" at bounding box center [577, 120] width 63 height 21
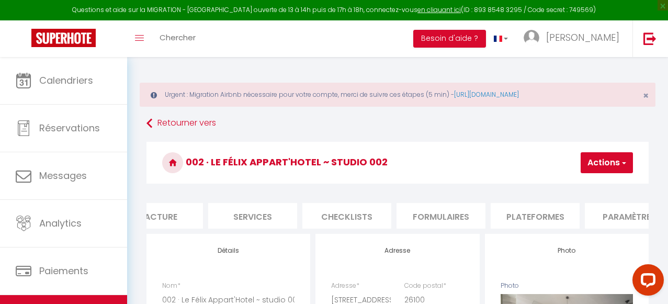
scroll to position [0, 228]
click at [547, 214] on li "Plateformes" at bounding box center [528, 216] width 89 height 26
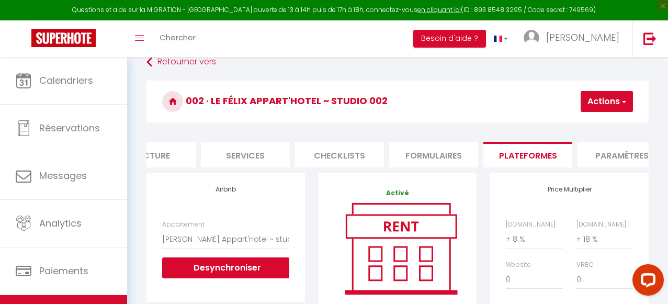
scroll to position [80, 0]
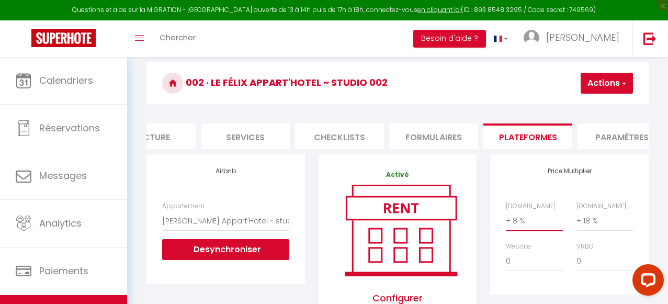
click at [518, 220] on select "0 + 1 % + 2 % + 3 % + 4 % + 5 % + 6 % + 7 % + 8 % + 9 %" at bounding box center [534, 221] width 57 height 20
click at [506, 211] on select "0 + 1 % + 2 % + 3 % + 4 % + 5 % + 6 % + 7 % + 8 % + 9 %" at bounding box center [534, 221] width 57 height 20
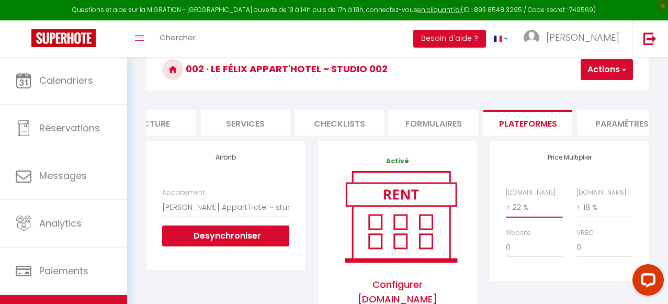
scroll to position [95, 0]
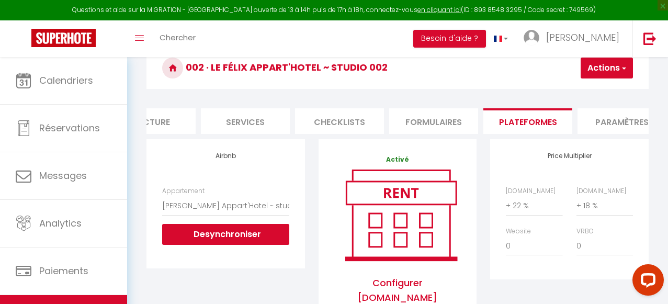
click at [602, 66] on button "Actions" at bounding box center [607, 68] width 52 height 21
click at [581, 92] on link "Enregistrer" at bounding box center [591, 91] width 83 height 14
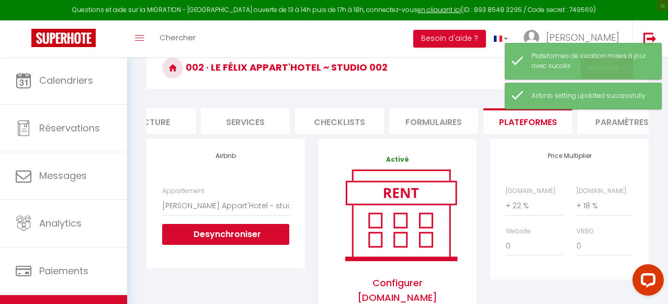
scroll to position [0, 0]
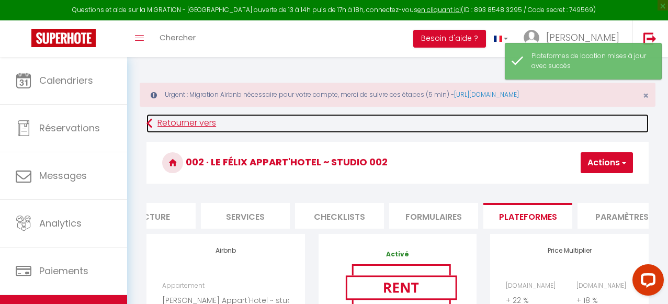
click at [182, 123] on link "Retourner vers" at bounding box center [398, 123] width 502 height 19
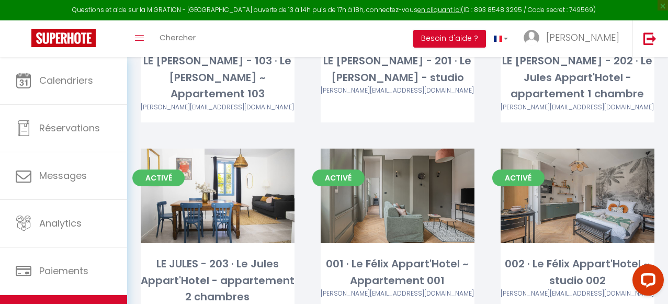
scroll to position [453, 0]
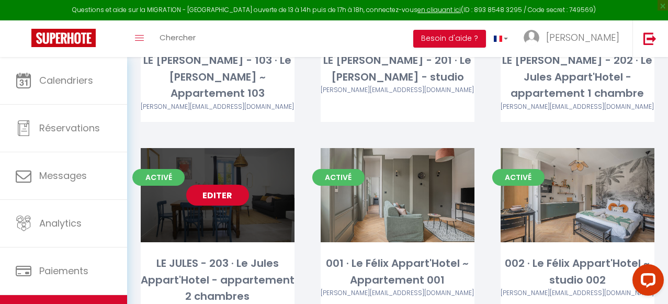
click at [221, 185] on link "Editer" at bounding box center [217, 195] width 63 height 21
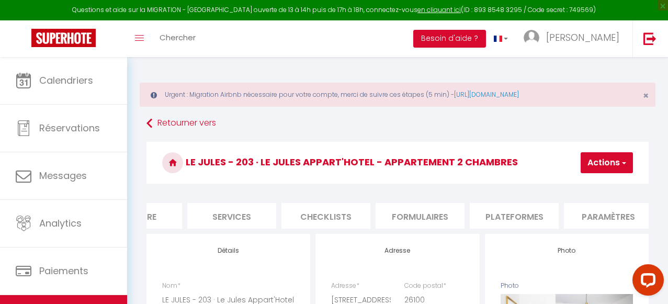
scroll to position [0, 246]
click at [531, 214] on li "Plateformes" at bounding box center [509, 216] width 89 height 26
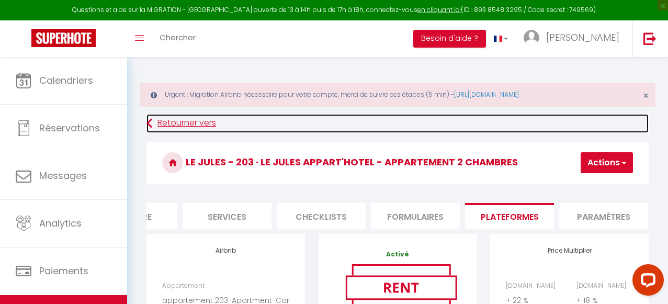
click at [193, 121] on link "Retourner vers" at bounding box center [398, 123] width 502 height 19
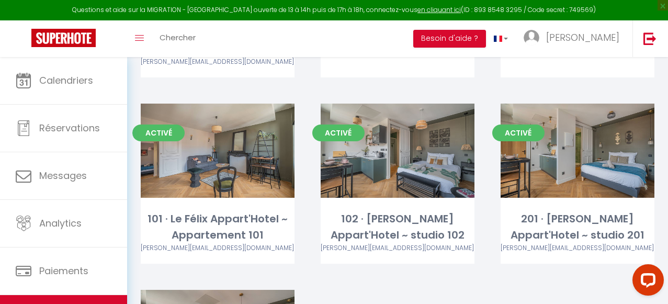
scroll to position [723, 0]
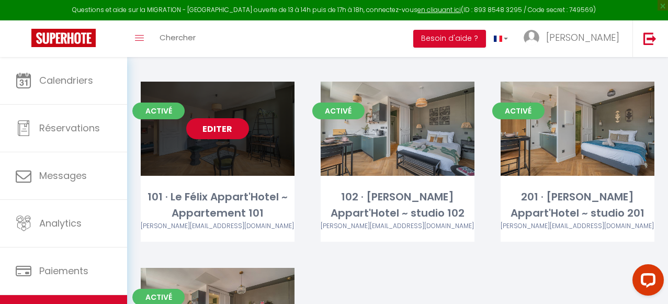
click at [222, 118] on link "Editer" at bounding box center [217, 128] width 63 height 21
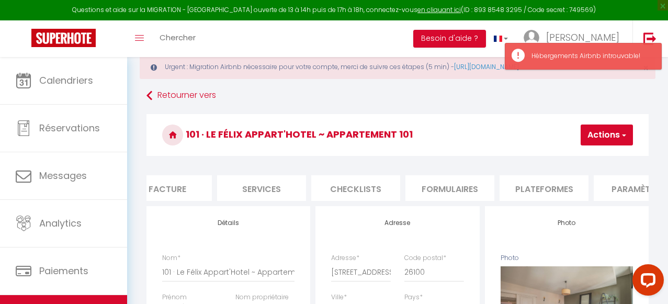
scroll to position [0, 265]
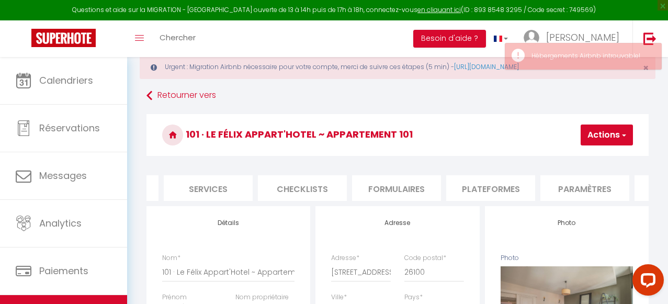
click at [518, 186] on li "Plateformes" at bounding box center [490, 188] width 89 height 26
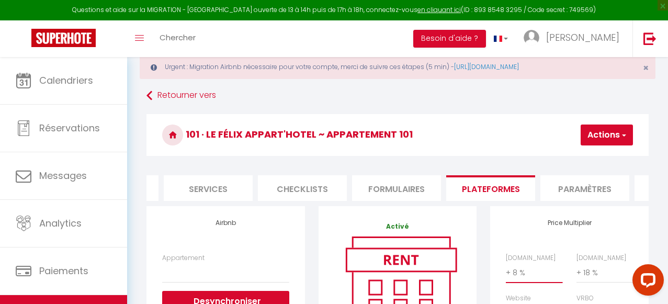
click at [518, 270] on select "0 + 1 % + 2 % + 3 % + 4 % + 5 % + 6 % + 7 % + 8 % + 9 %" at bounding box center [534, 273] width 57 height 20
click at [506, 263] on select "0 + 1 % + 2 % + 3 % + 4 % + 5 % + 6 % + 7 % + 8 % + 9 %" at bounding box center [534, 273] width 57 height 20
click at [611, 137] on button "Actions" at bounding box center [607, 135] width 52 height 21
click at [585, 159] on link "Enregistrer" at bounding box center [591, 158] width 83 height 14
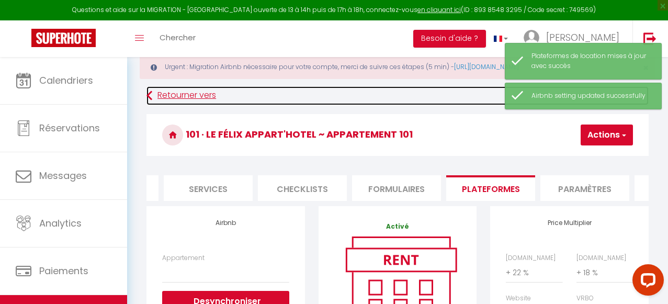
click at [188, 98] on link "Retourner vers" at bounding box center [398, 95] width 502 height 19
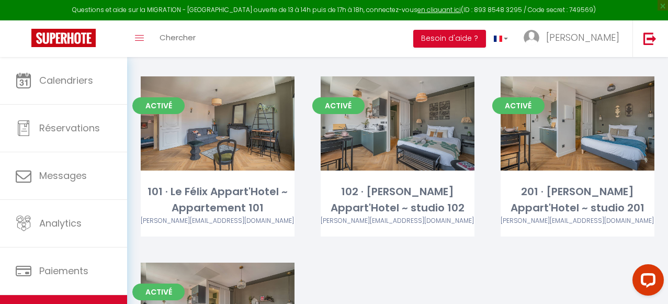
scroll to position [729, 0]
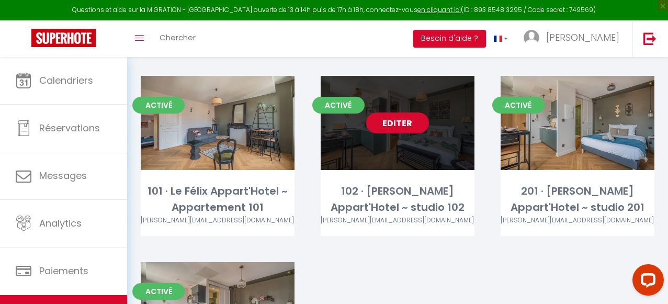
click at [397, 113] on link "Editer" at bounding box center [397, 123] width 63 height 21
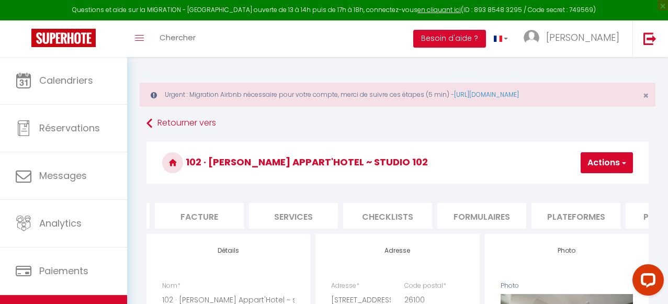
scroll to position [0, 186]
click at [563, 215] on li "Plateformes" at bounding box center [569, 216] width 89 height 26
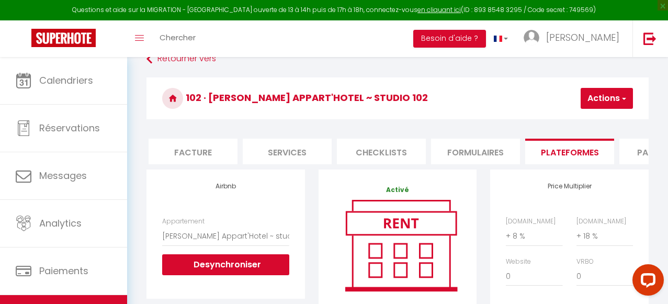
scroll to position [141, 0]
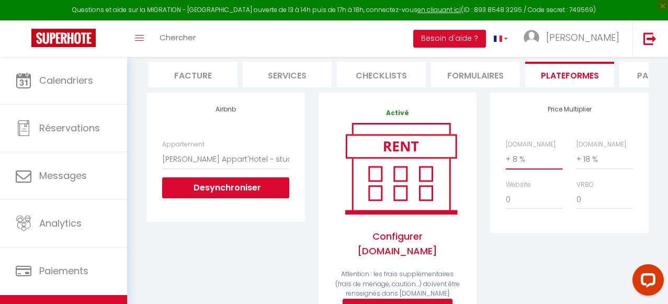
click at [518, 162] on select "0 + 1 % + 2 % + 3 % + 4 % + 5 % + 6 % + 7 % + 8 % + 9 %" at bounding box center [534, 159] width 57 height 20
click at [506, 149] on select "0 + 1 % + 2 % + 3 % + 4 % + 5 % + 6 % + 7 % + 8 % + 9 %" at bounding box center [534, 159] width 57 height 20
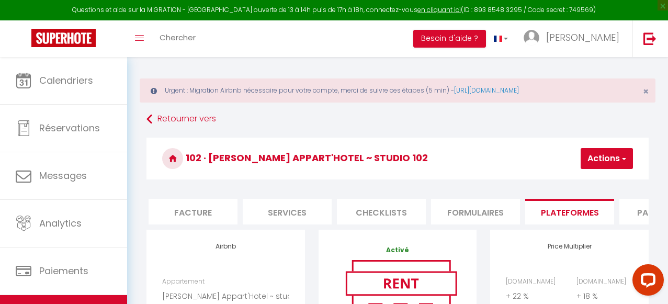
scroll to position [0, 0]
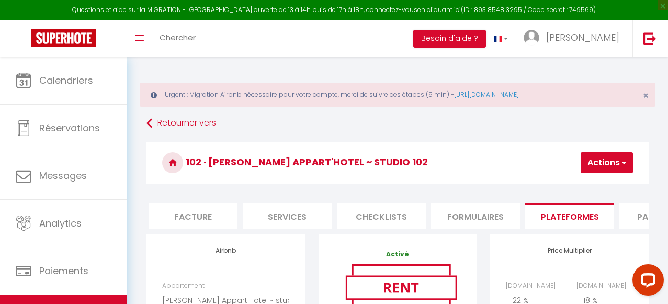
click at [614, 161] on button "Actions" at bounding box center [607, 162] width 52 height 21
click at [591, 186] on link "Enregistrer" at bounding box center [591, 186] width 83 height 14
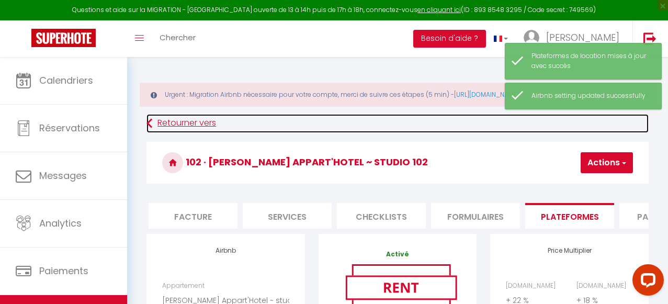
click at [203, 121] on link "Retourner vers" at bounding box center [398, 123] width 502 height 19
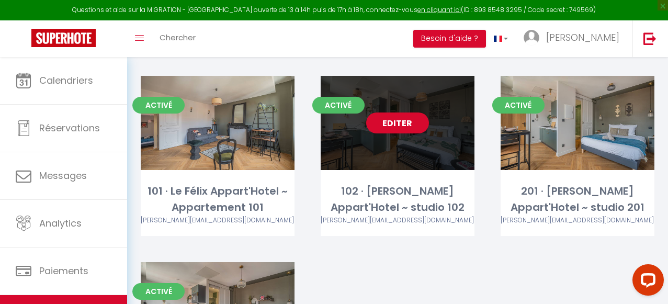
scroll to position [721, 0]
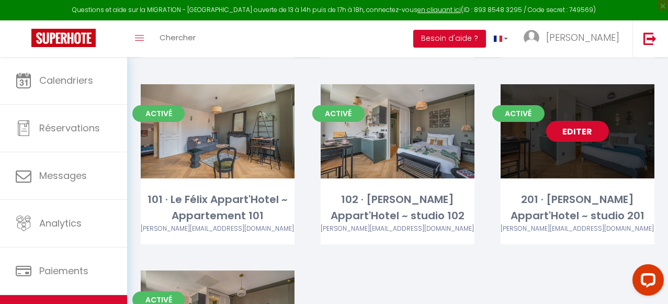
click at [589, 121] on link "Editer" at bounding box center [577, 131] width 63 height 21
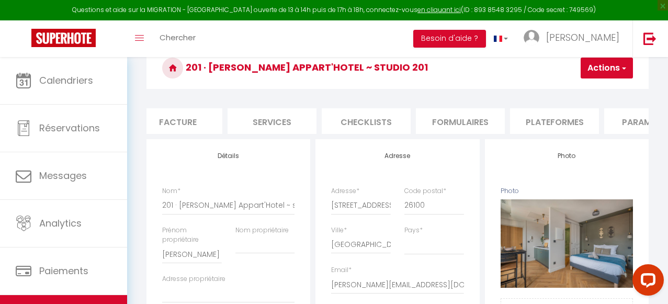
scroll to position [0, 204]
click at [556, 122] on li "Plateformes" at bounding box center [552, 121] width 89 height 26
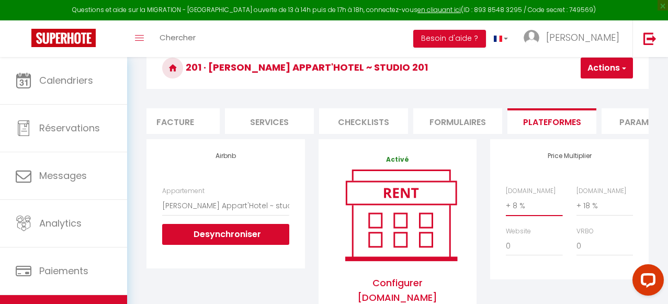
click at [518, 203] on select "0 + 1 % + 2 % + 3 % + 4 % + 5 % + 6 % + 7 % + 8 % + 9 %" at bounding box center [534, 206] width 57 height 20
click at [506, 196] on select "0 + 1 % + 2 % + 3 % + 4 % + 5 % + 6 % + 7 % + 8 % + 9 %" at bounding box center [534, 206] width 57 height 20
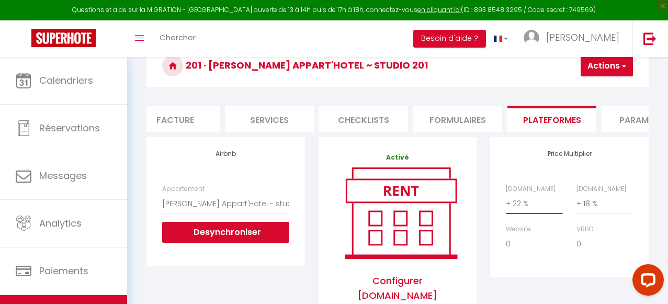
scroll to position [65, 0]
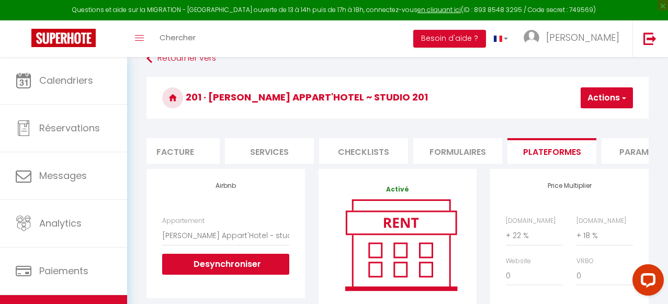
click at [599, 96] on button "Actions" at bounding box center [607, 97] width 52 height 21
click at [586, 120] on link "Enregistrer" at bounding box center [591, 121] width 83 height 14
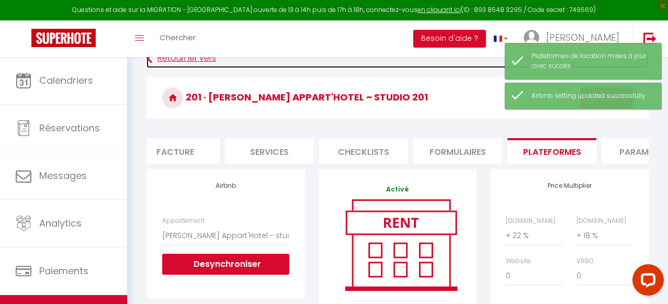
click at [201, 60] on link "Retourner vers" at bounding box center [398, 58] width 502 height 19
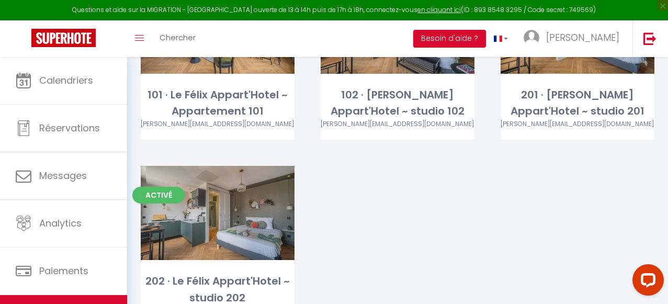
scroll to position [870, 0]
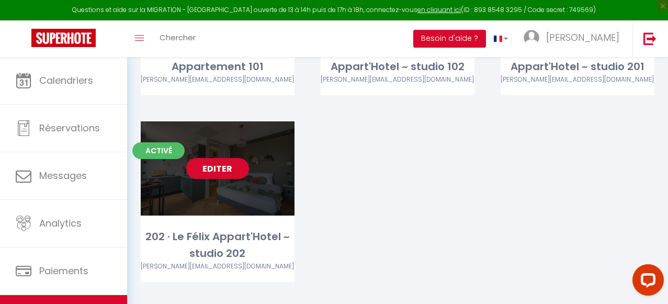
click at [222, 158] on link "Editer" at bounding box center [217, 168] width 63 height 21
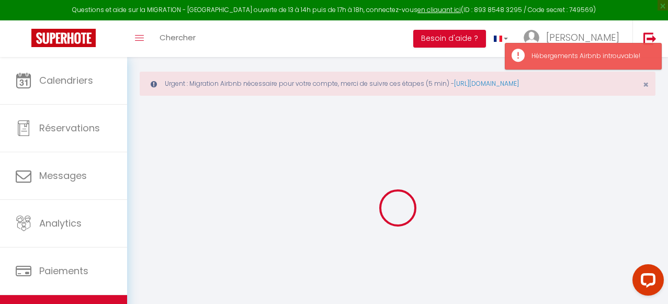
scroll to position [18, 0]
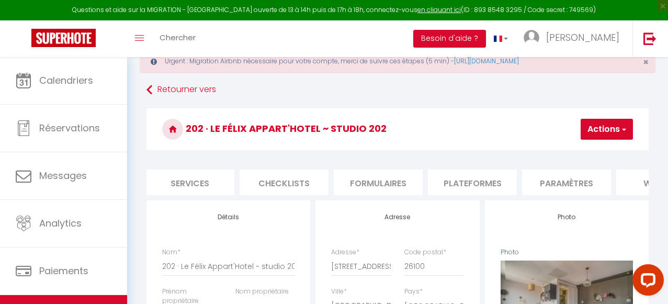
scroll to position [0, 289]
click at [543, 183] on li "Paramètres" at bounding box center [561, 183] width 89 height 26
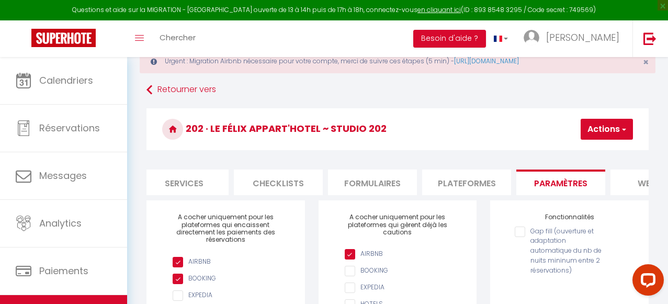
click at [483, 185] on li "Plateformes" at bounding box center [466, 183] width 89 height 26
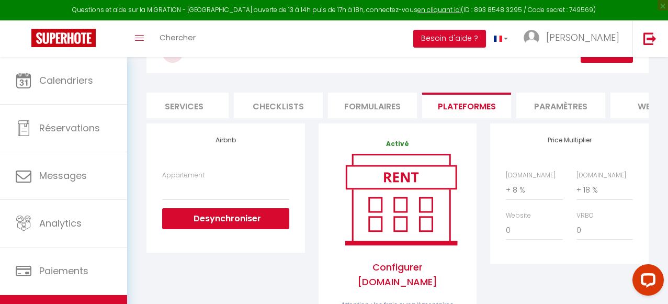
scroll to position [112, 0]
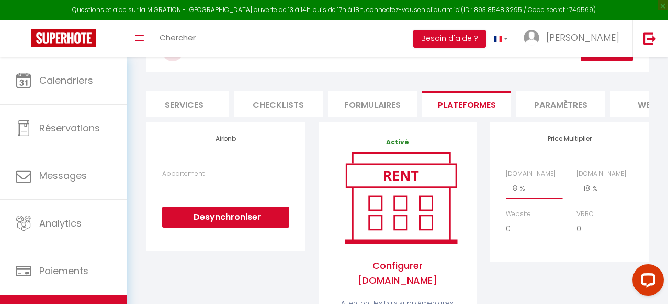
click at [517, 189] on select "0 + 1 % + 2 % + 3 % + 4 % + 5 % + 6 % + 7 % + 8 % + 9 %" at bounding box center [534, 188] width 57 height 20
click at [506, 178] on select "0 + 1 % + 2 % + 3 % + 4 % + 5 % + 6 % + 7 % + 8 % + 9 %" at bounding box center [534, 188] width 57 height 20
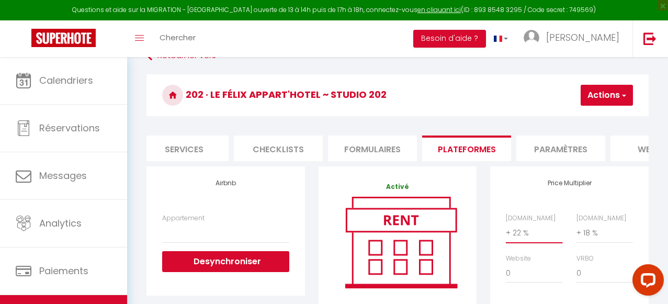
scroll to position [23, 0]
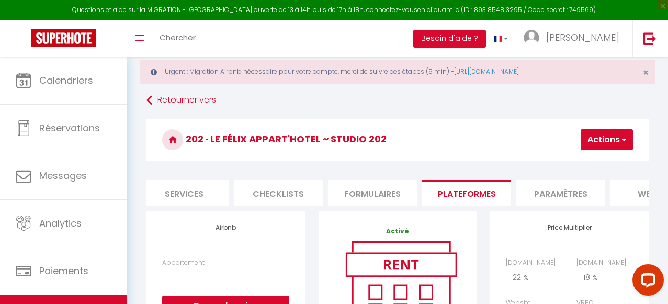
click at [605, 141] on button "Actions" at bounding box center [607, 139] width 52 height 21
click at [584, 162] on link "Enregistrer" at bounding box center [591, 163] width 83 height 14
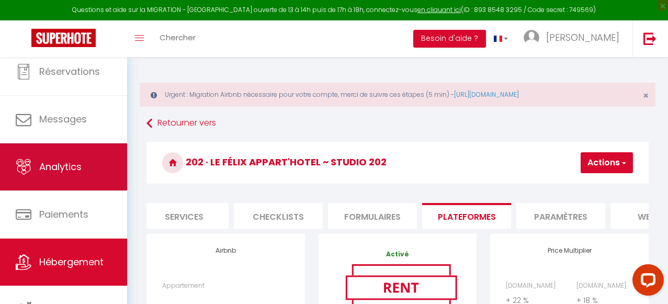
scroll to position [63, 0]
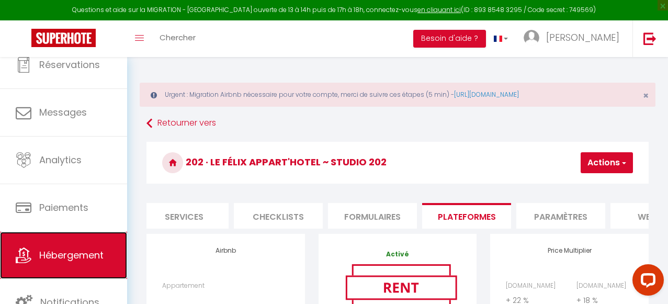
click at [75, 251] on span "Hébergement" at bounding box center [71, 255] width 64 height 13
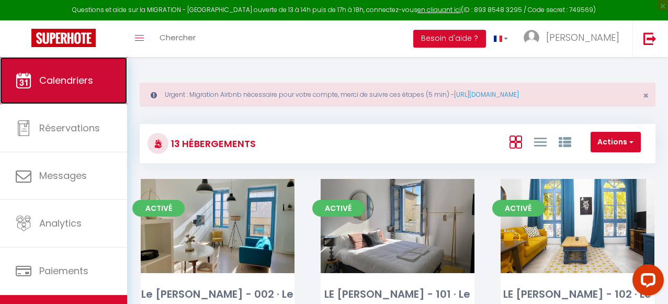
click at [83, 69] on link "Calendriers" at bounding box center [63, 80] width 127 height 47
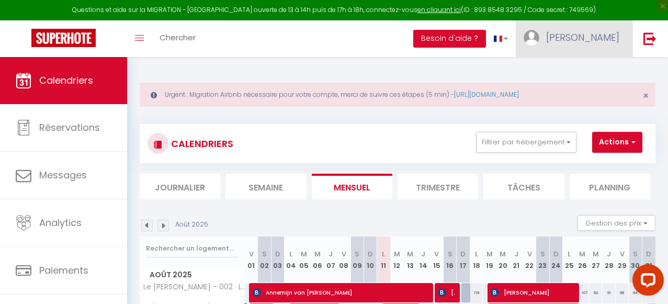
click at [585, 38] on span "[PERSON_NAME]" at bounding box center [582, 37] width 73 height 13
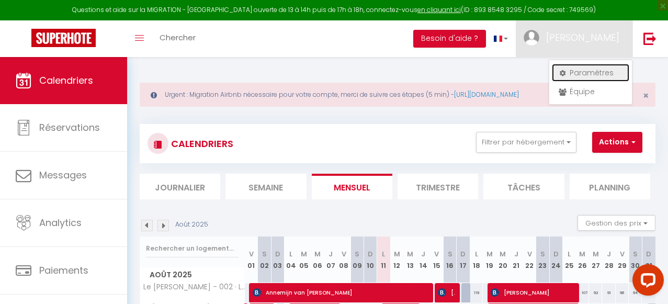
click at [589, 71] on link "Paramètres" at bounding box center [590, 73] width 77 height 18
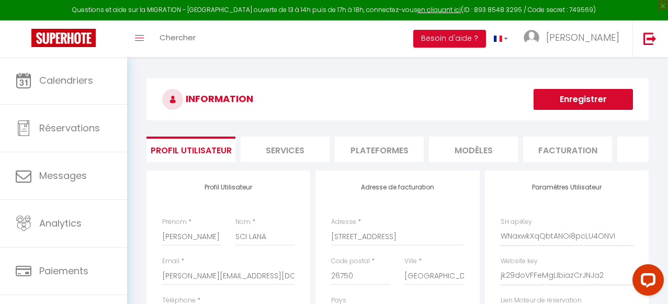
click at [380, 147] on li "Plateformes" at bounding box center [379, 150] width 89 height 26
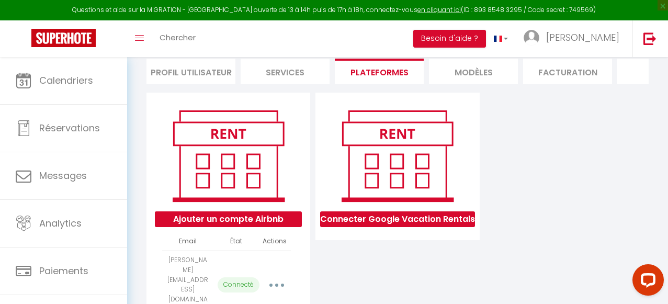
scroll to position [88, 0]
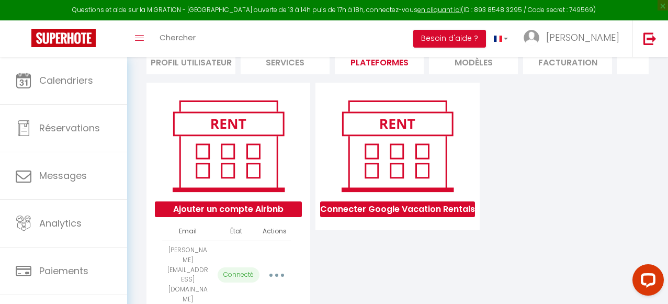
click at [279, 265] on button "button" at bounding box center [277, 275] width 28 height 20
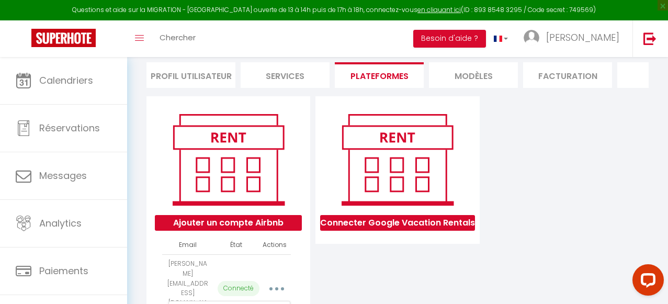
scroll to position [115, 0]
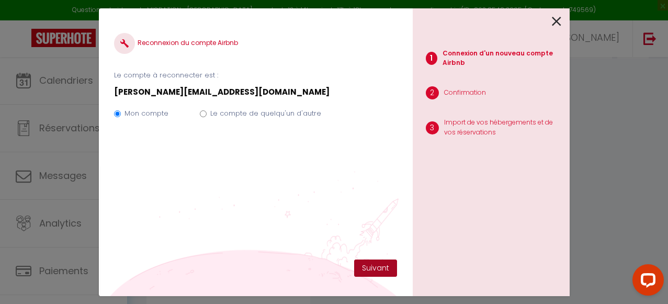
click at [375, 264] on button "Suivant" at bounding box center [375, 269] width 43 height 18
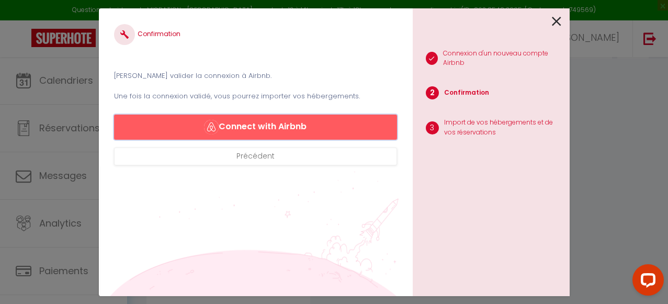
click at [250, 125] on button "Connect with Airbnb" at bounding box center [255, 127] width 283 height 25
click at [559, 20] on icon at bounding box center [556, 22] width 9 height 16
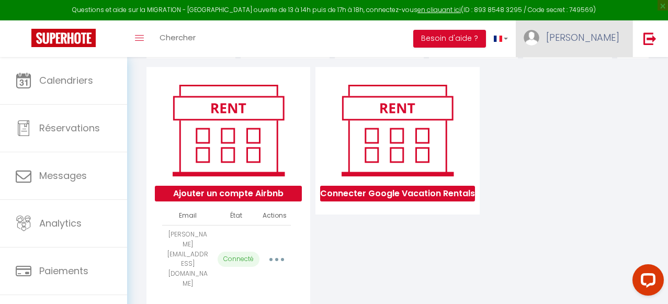
click at [574, 42] on span "[PERSON_NAME]" at bounding box center [582, 37] width 73 height 13
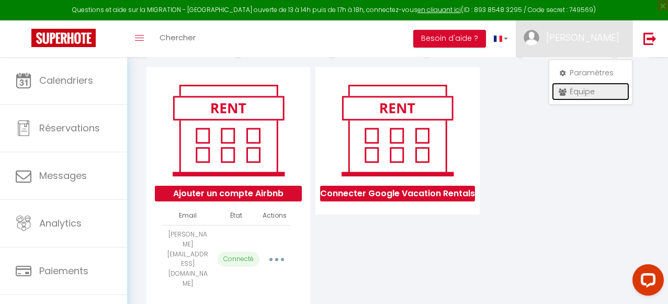
click at [575, 88] on link "Équipe" at bounding box center [590, 92] width 77 height 18
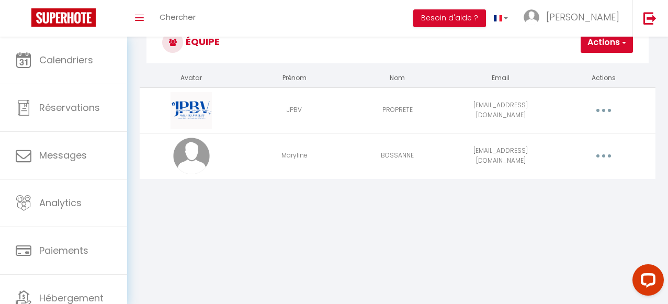
scroll to position [57, 0]
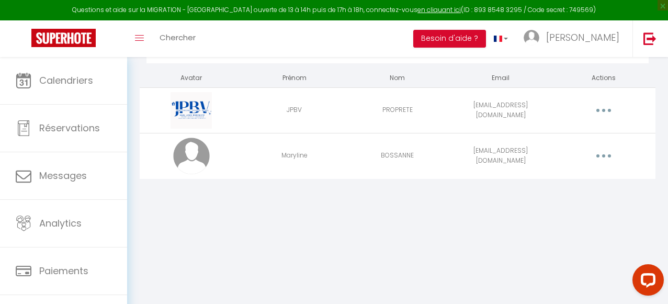
click at [607, 157] on button "button" at bounding box center [604, 156] width 28 height 20
click at [574, 177] on link "Editer" at bounding box center [575, 182] width 77 height 18
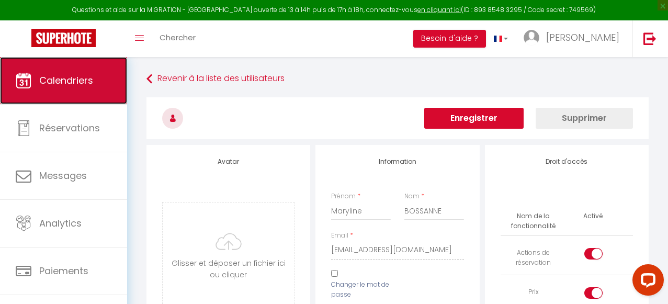
click at [79, 80] on span "Calendriers" at bounding box center [66, 80] width 54 height 13
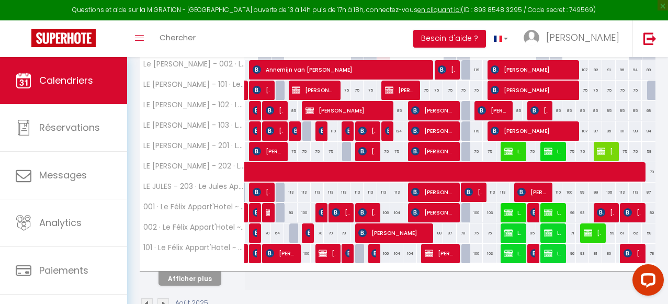
scroll to position [207, 0]
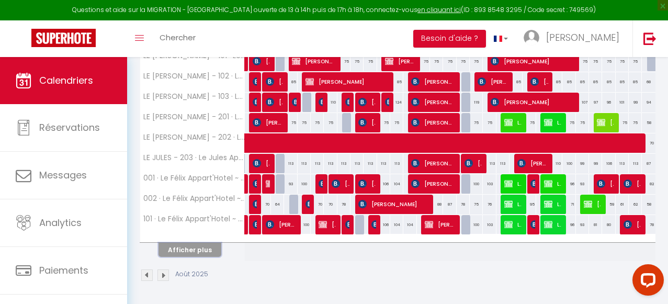
click at [203, 251] on button "Afficher plus" at bounding box center [190, 250] width 63 height 14
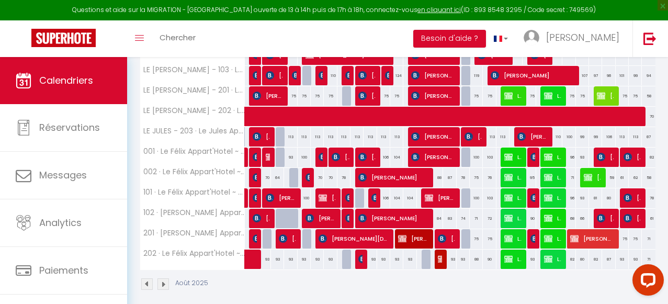
scroll to position [243, 0]
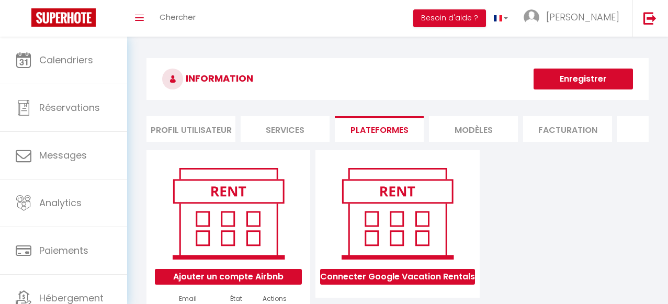
select select "70629"
select select "70630"
select select "70631"
select select "70632"
select select "70633"
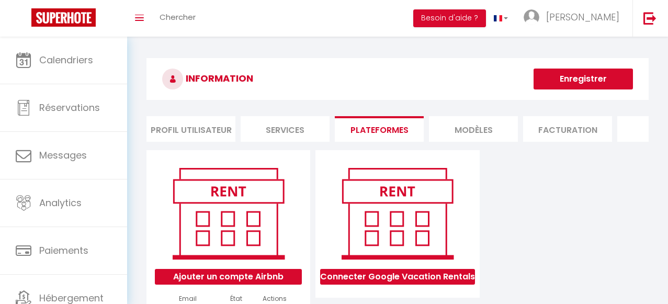
select select "70634"
select select "70635"
select select "70636"
select select "70637"
select select "70638"
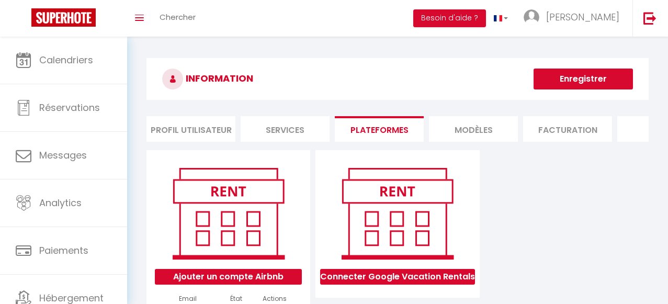
select select "70639"
select select "70640"
select select "70641"
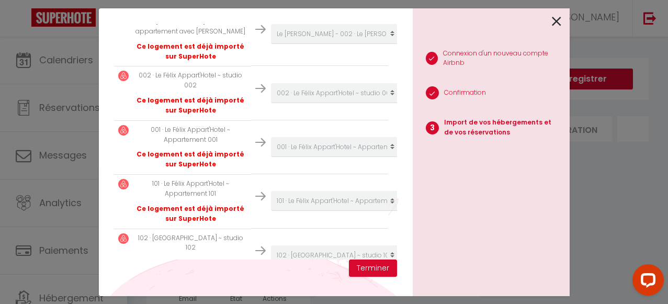
scroll to position [680, 0]
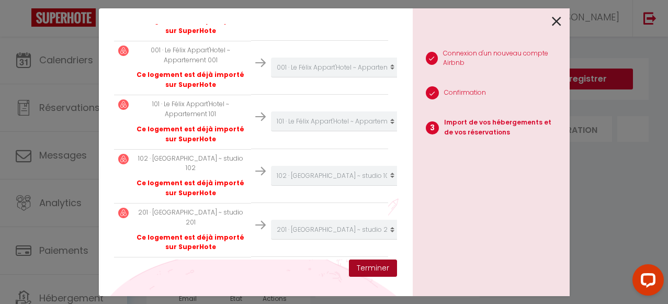
click at [375, 266] on button "Terminer" at bounding box center [373, 269] width 48 height 18
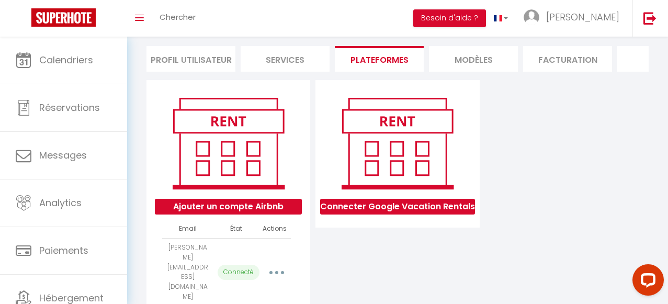
scroll to position [83, 0]
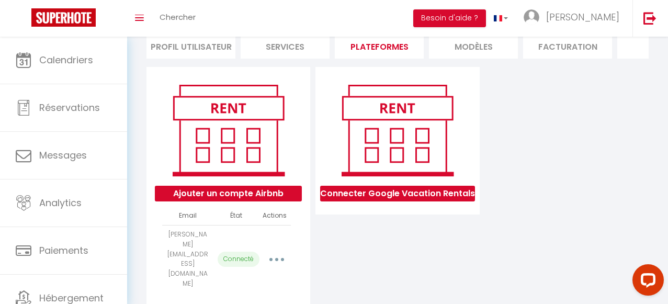
click at [283, 250] on button "button" at bounding box center [277, 260] width 28 height 20
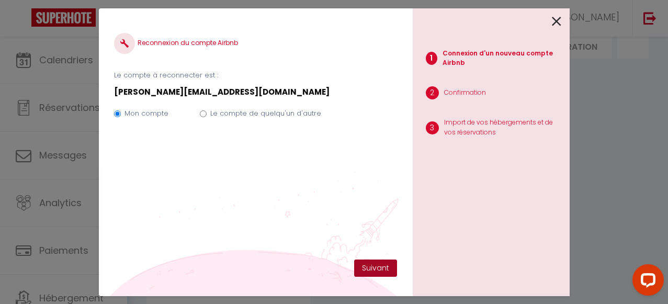
click at [376, 270] on button "Suivant" at bounding box center [375, 269] width 43 height 18
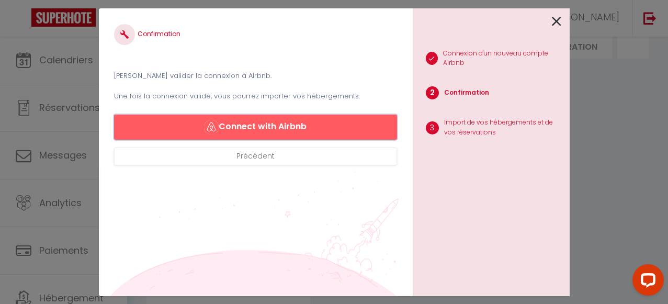
click at [336, 123] on button "Connect with Airbnb" at bounding box center [255, 127] width 283 height 25
click at [554, 23] on icon at bounding box center [556, 22] width 9 height 16
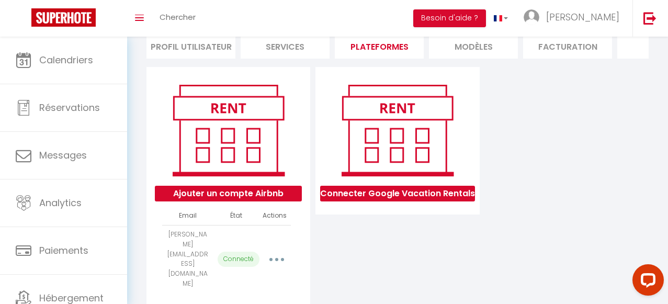
click at [274, 250] on button "button" at bounding box center [277, 260] width 28 height 20
click at [544, 129] on div "Ajouter un compte Airbnb Email État Actions thomas@cqt.fr Connecté Importer les…" at bounding box center [398, 190] width 508 height 247
